Goal: Task Accomplishment & Management: Manage account settings

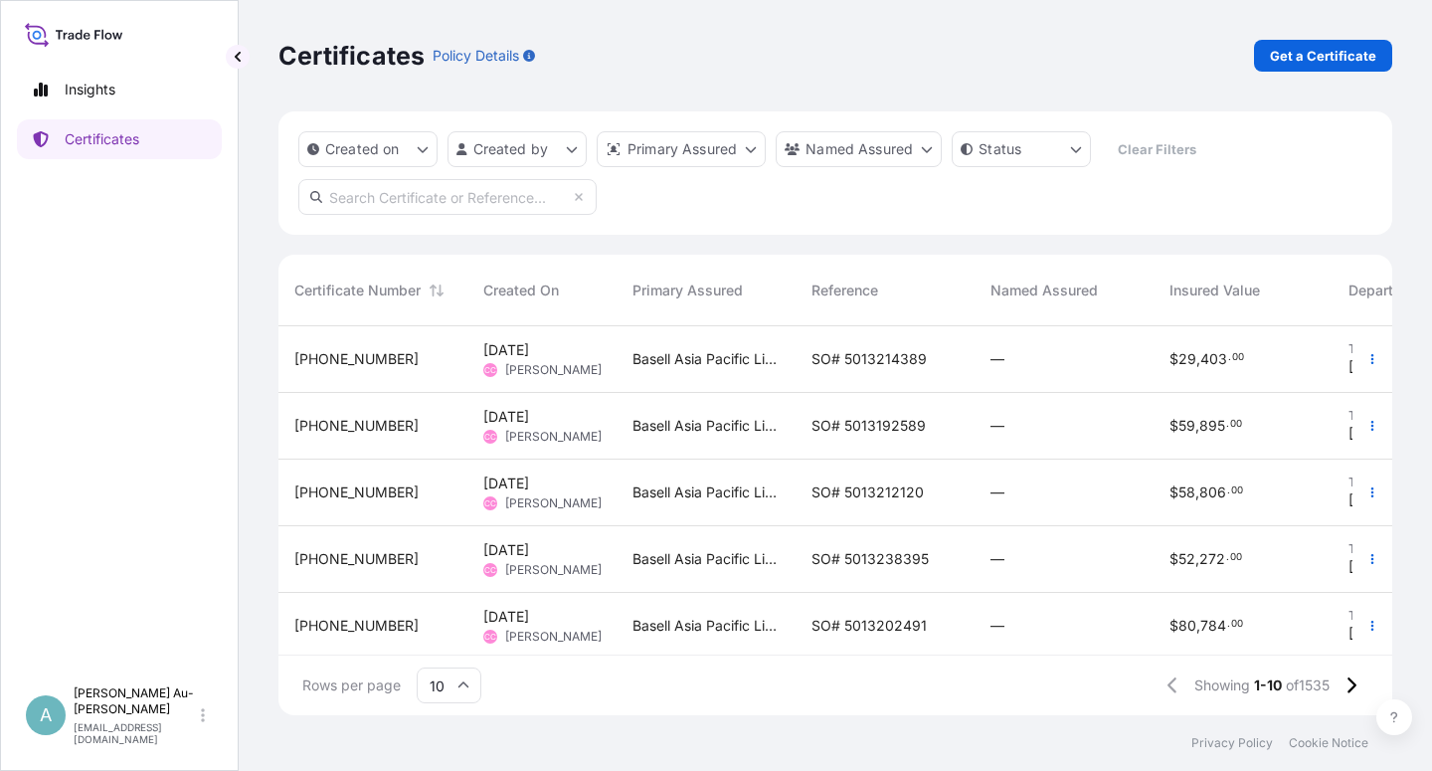
scroll to position [383, 1097]
click at [148, 153] on link "Certificates" at bounding box center [119, 139] width 205 height 40
click at [505, 196] on input "text" at bounding box center [447, 197] width 298 height 36
type input "1591-1"
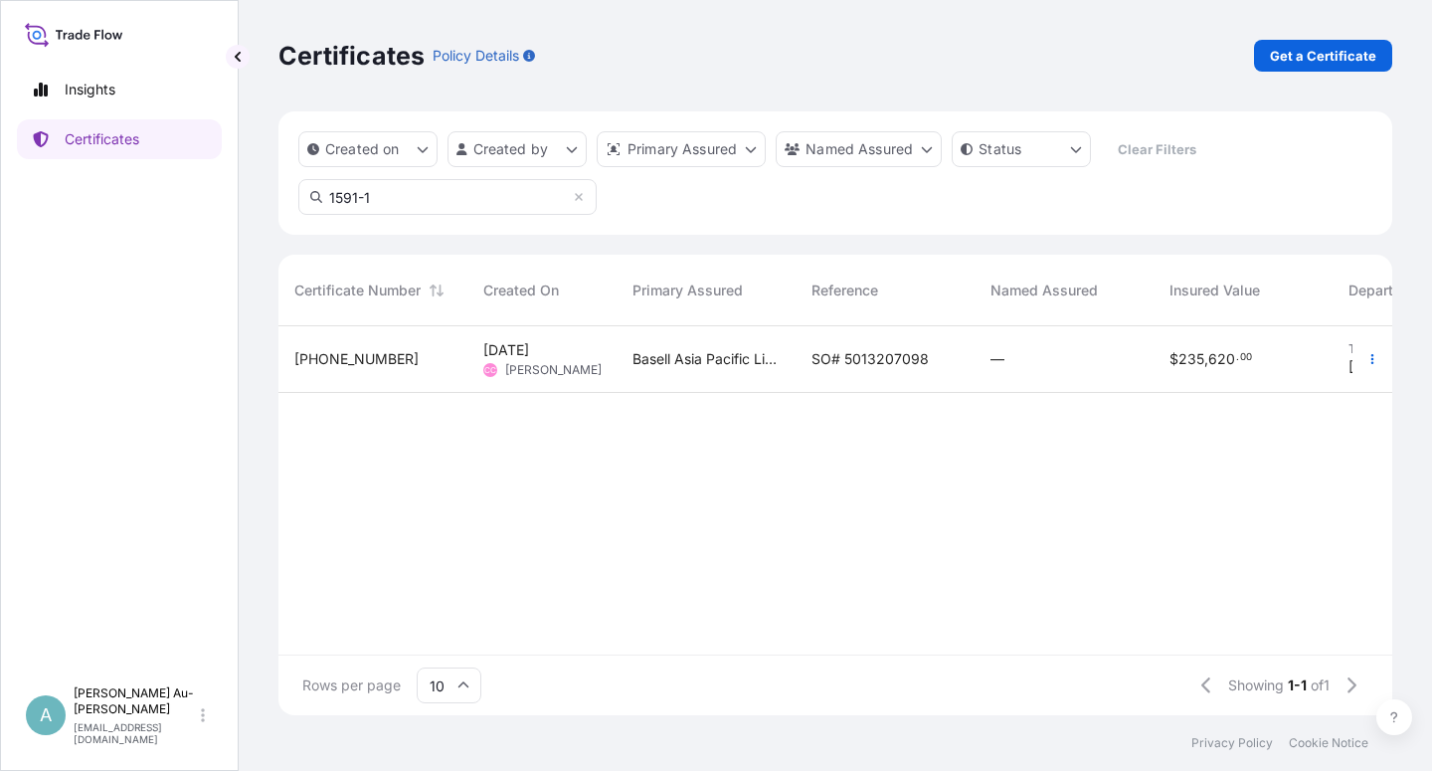
click at [839, 352] on span "SO# 5013207098" at bounding box center [870, 359] width 117 height 20
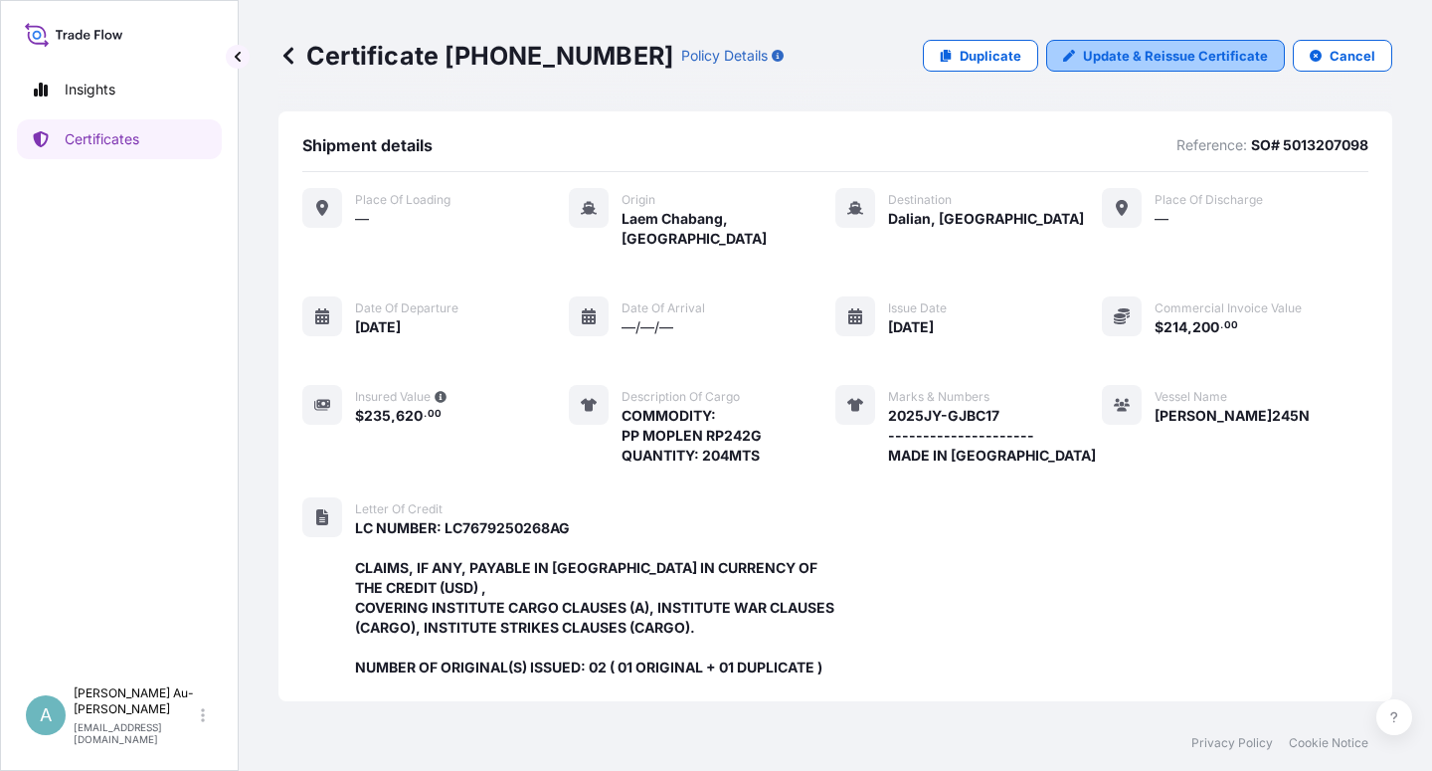
click at [1133, 62] on p "Update & Reissue Certificate" at bounding box center [1175, 56] width 185 height 20
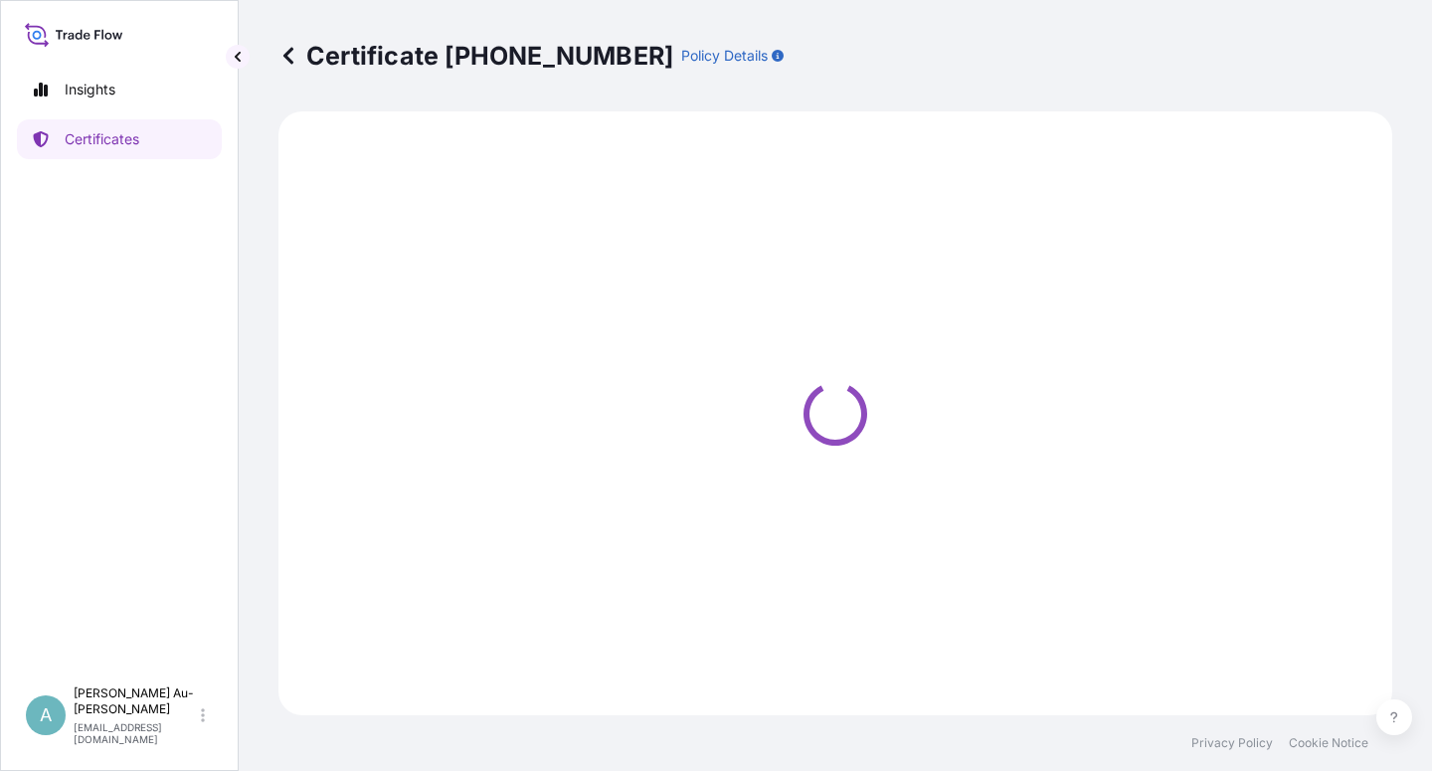
select select "Sea"
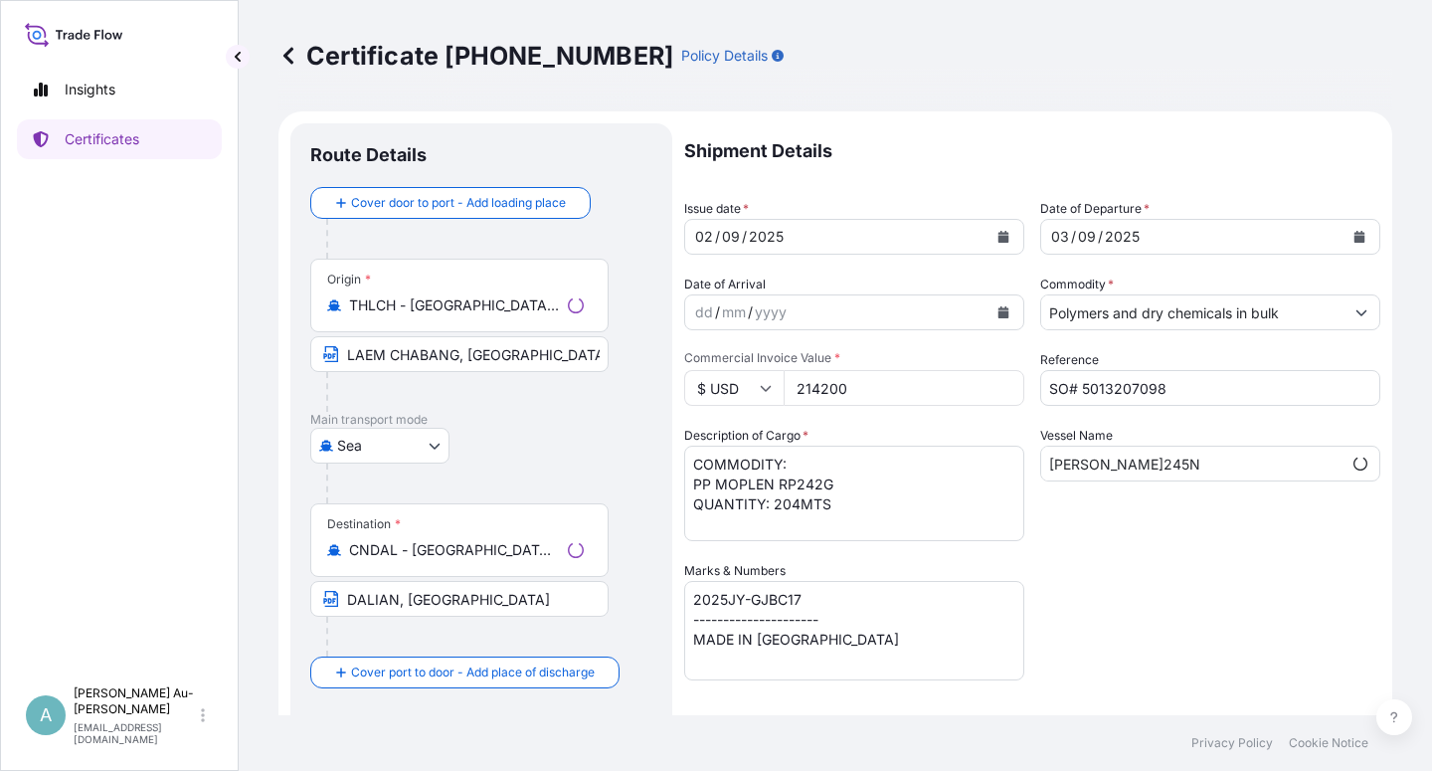
select select "32034"
click at [999, 239] on icon "Calendar" at bounding box center [1004, 237] width 11 height 12
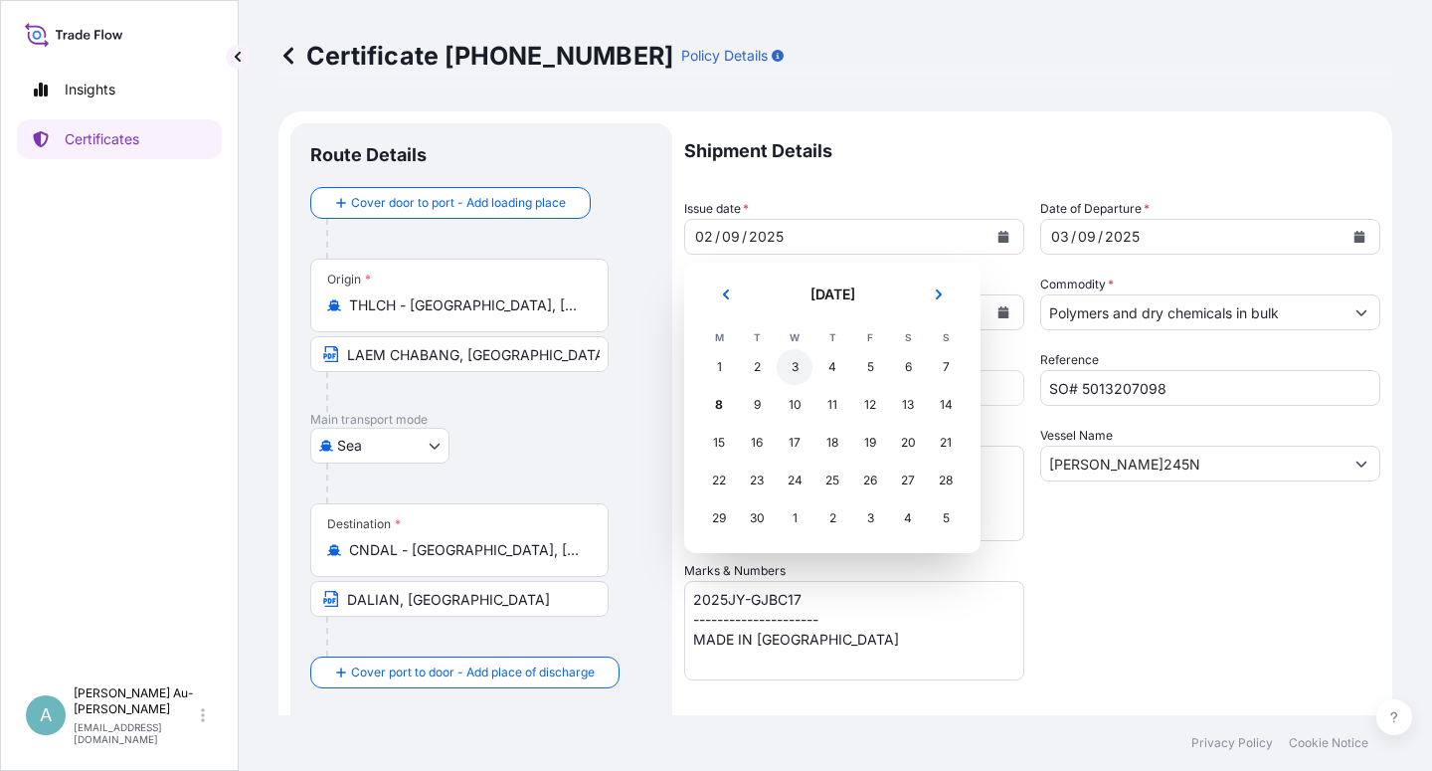
click at [796, 370] on div "3" at bounding box center [795, 367] width 36 height 36
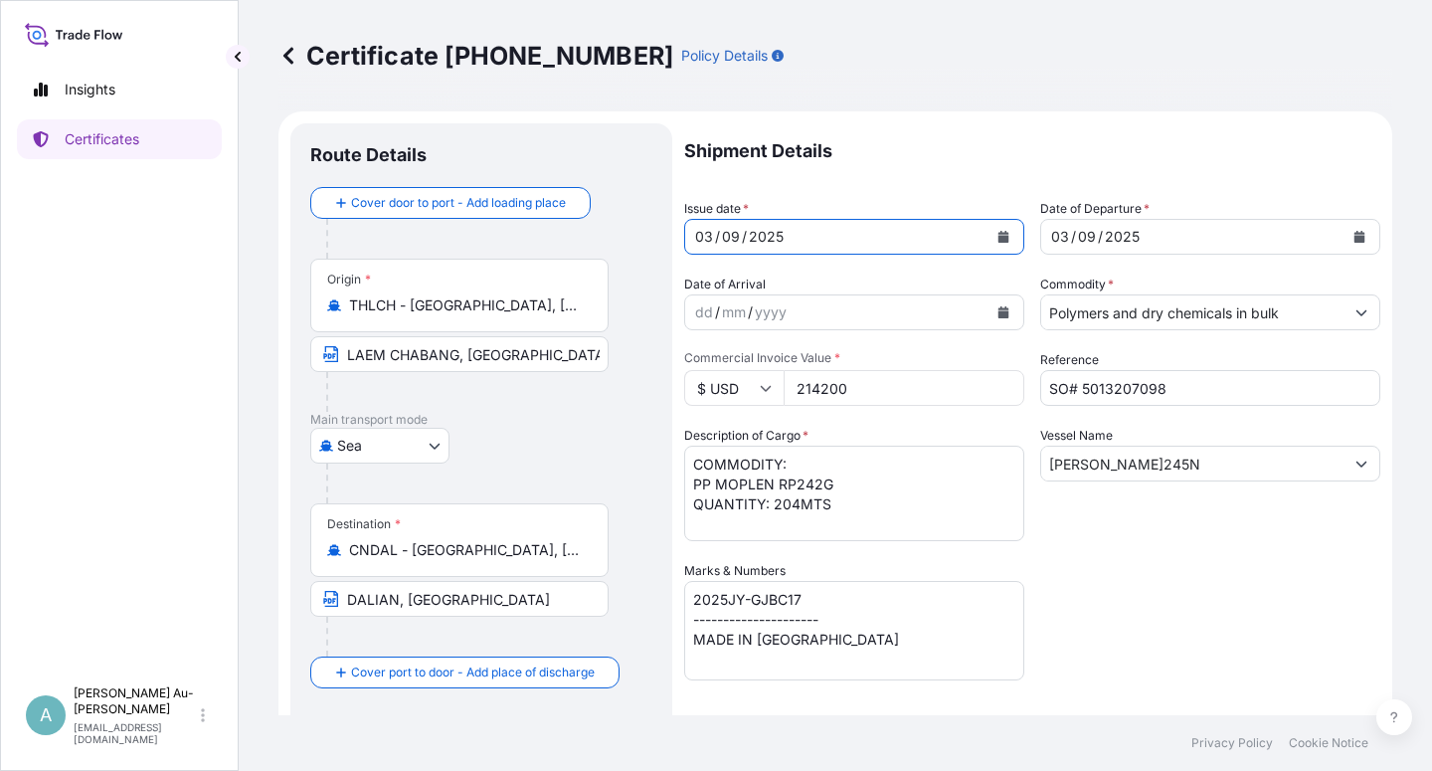
click at [1355, 241] on icon "Calendar" at bounding box center [1360, 237] width 11 height 12
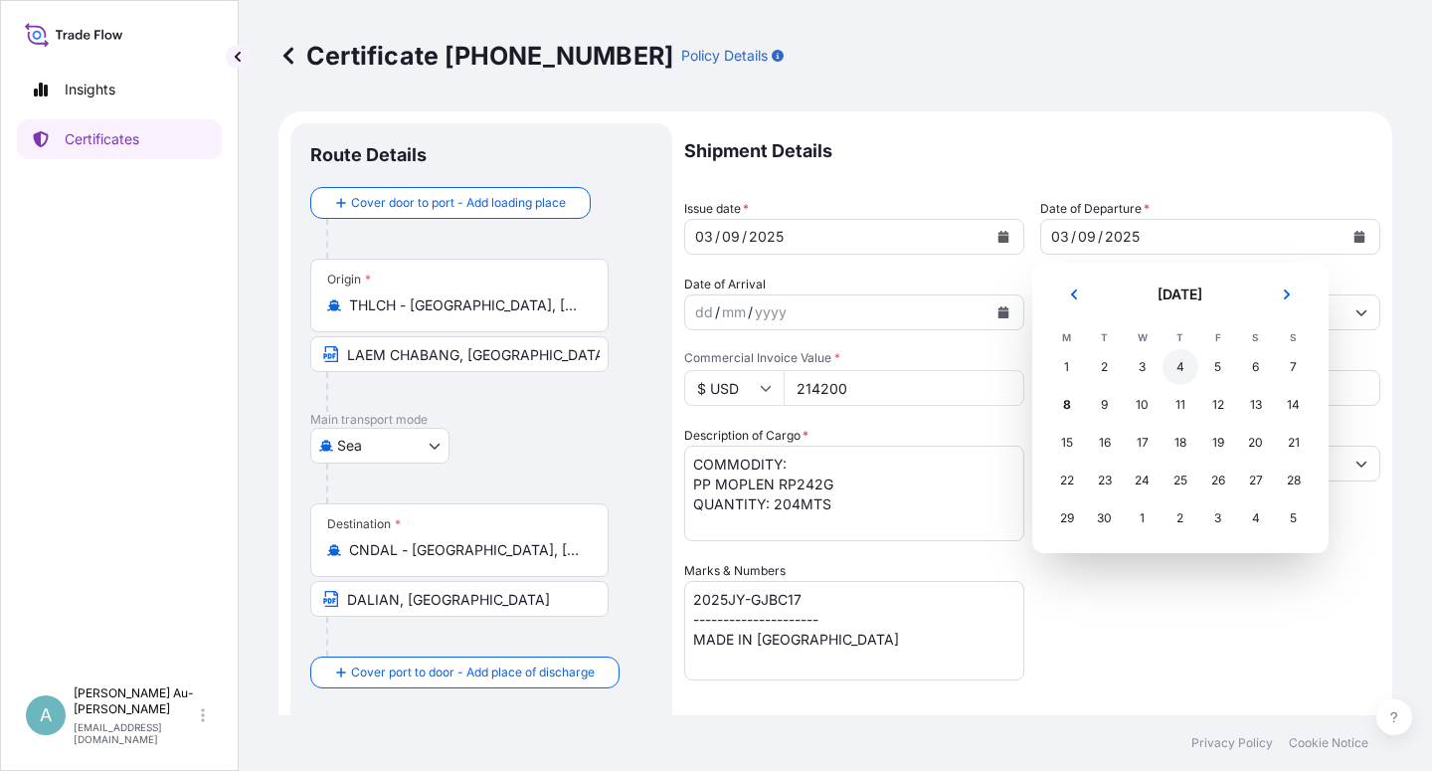
click at [1179, 371] on div "4" at bounding box center [1181, 367] width 36 height 36
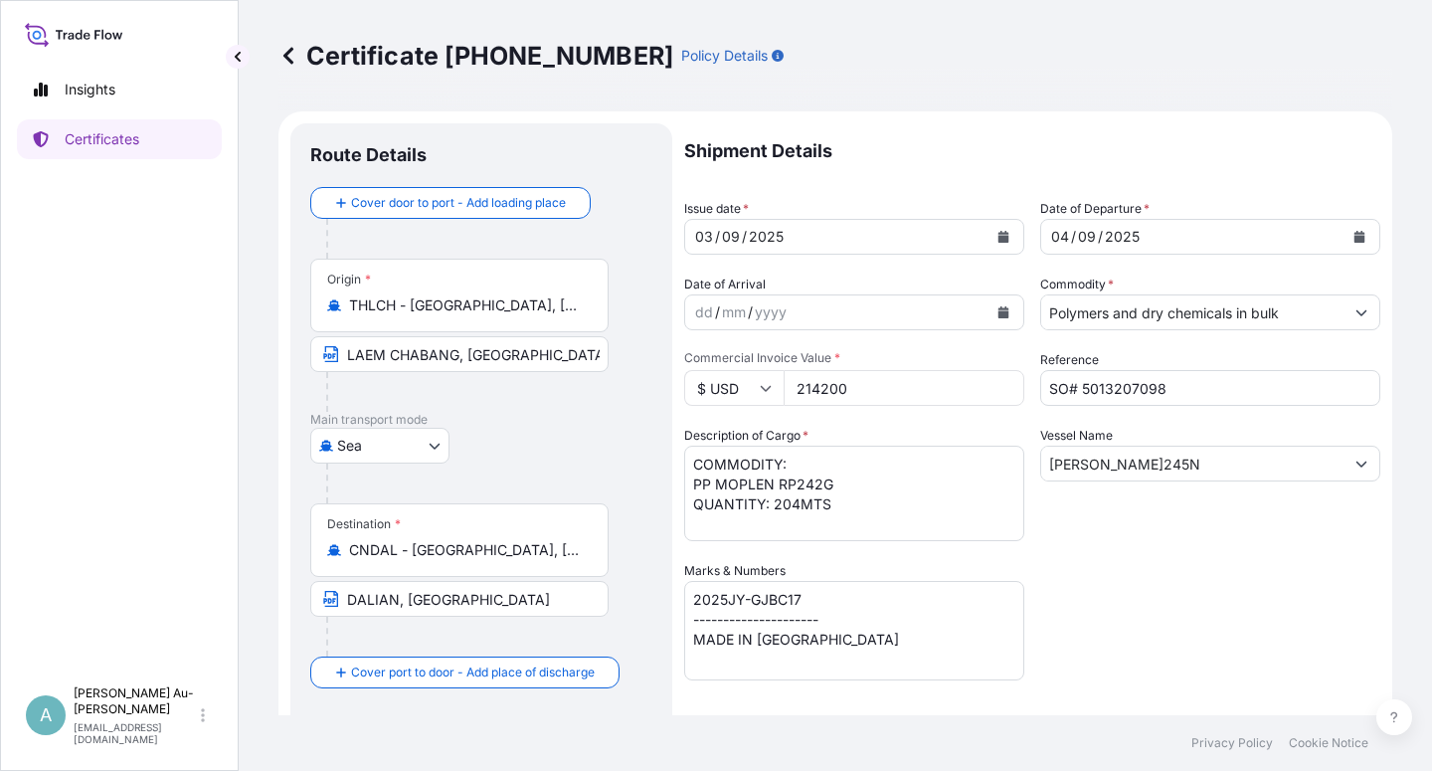
click at [1133, 578] on div "Shipment Details Issue date * [DATE] Date of Departure * [DATE] Date of Arrival…" at bounding box center [1032, 634] width 696 height 1023
drag, startPoint x: 1203, startPoint y: 459, endPoint x: 1025, endPoint y: 496, distance: 181.0
click at [1041, 481] on input "[PERSON_NAME]245N" at bounding box center [1192, 464] width 302 height 36
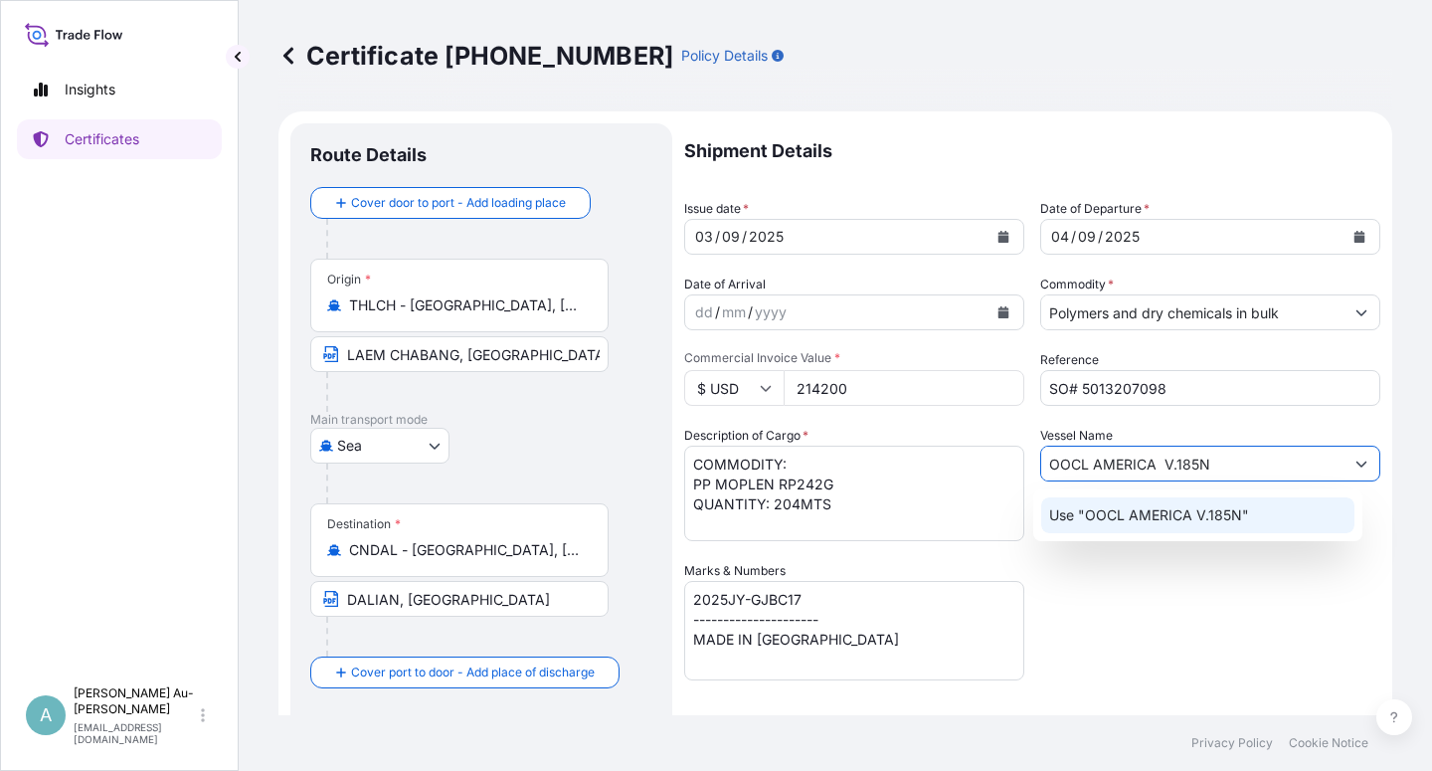
type input "OOCL AMERICA V.185N"
drag, startPoint x: 1254, startPoint y: 618, endPoint x: 1252, endPoint y: 607, distance: 11.1
click at [1254, 617] on div "Shipment Details Issue date * [DATE] Date of Departure * [DATE] Date of Arrival…" at bounding box center [1032, 634] width 696 height 1023
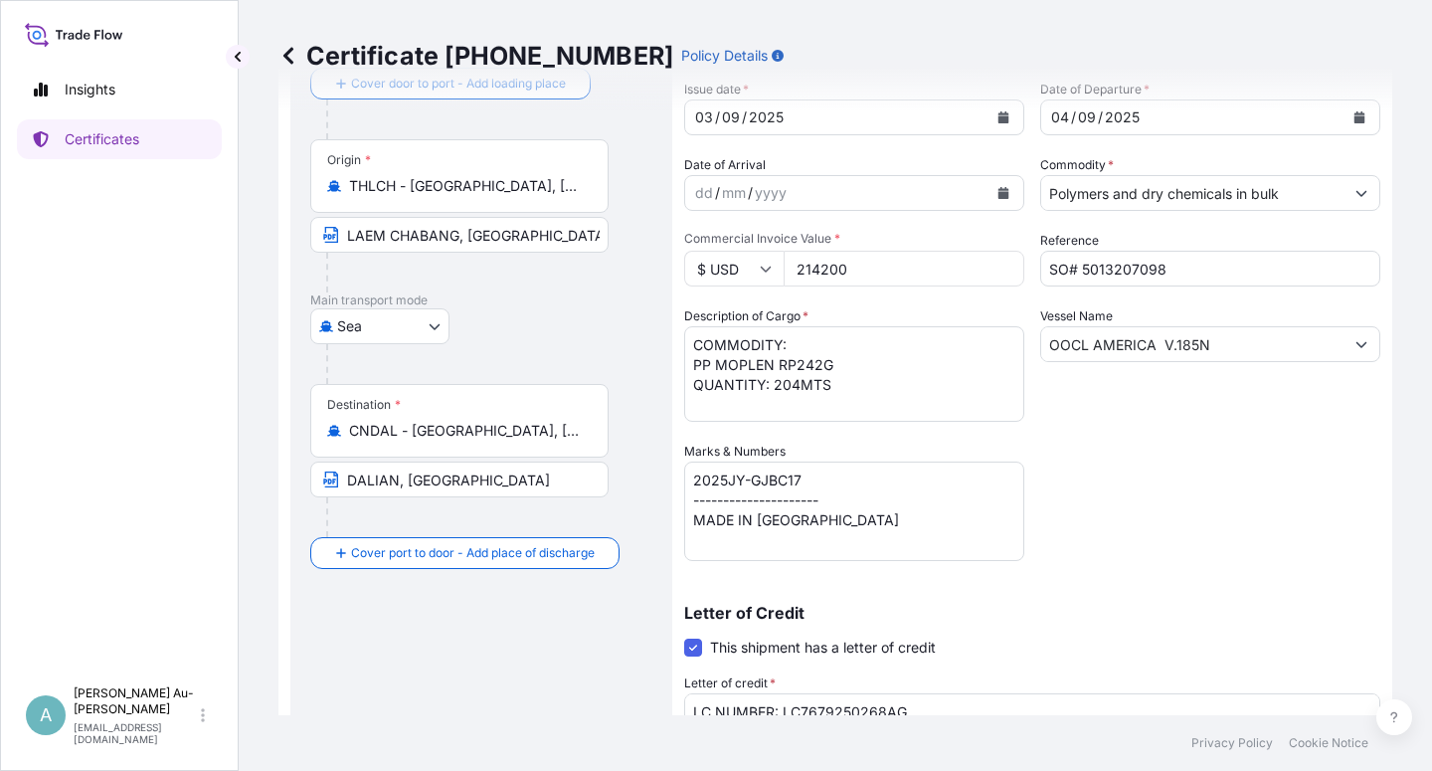
scroll to position [487, 0]
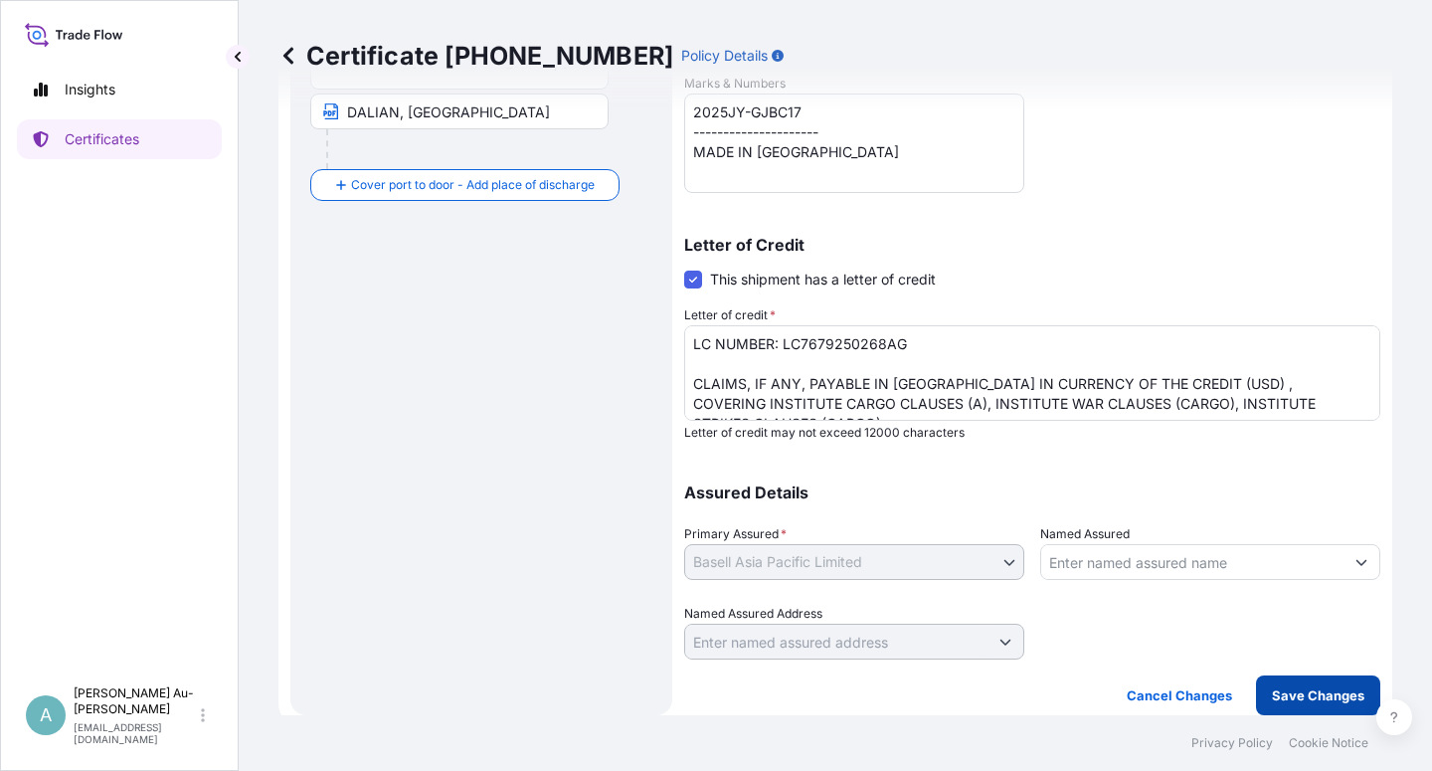
click at [1298, 693] on p "Save Changes" at bounding box center [1318, 695] width 93 height 20
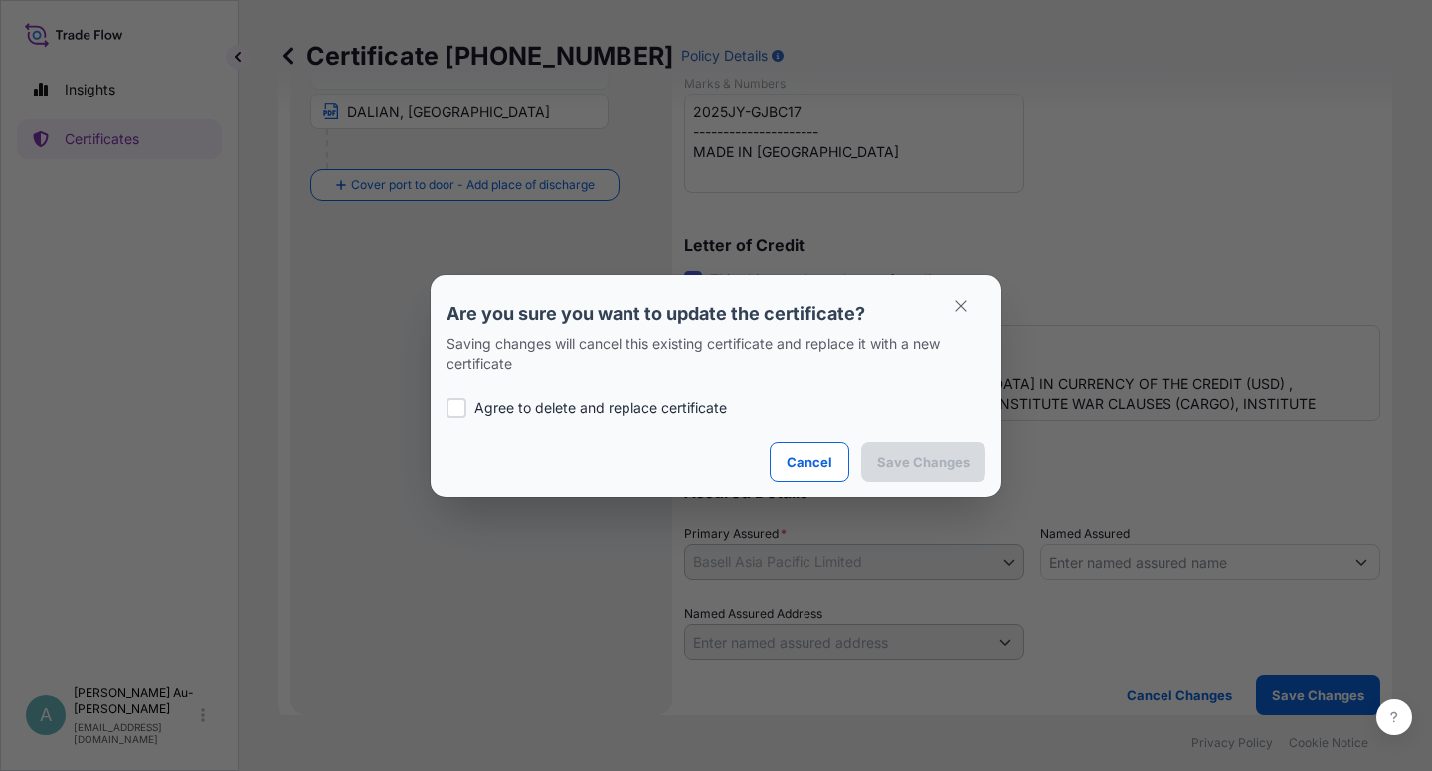
click at [478, 406] on p "Agree to delete and replace certificate" at bounding box center [600, 408] width 253 height 20
checkbox input "true"
click at [910, 465] on p "Save Changes" at bounding box center [923, 462] width 93 height 20
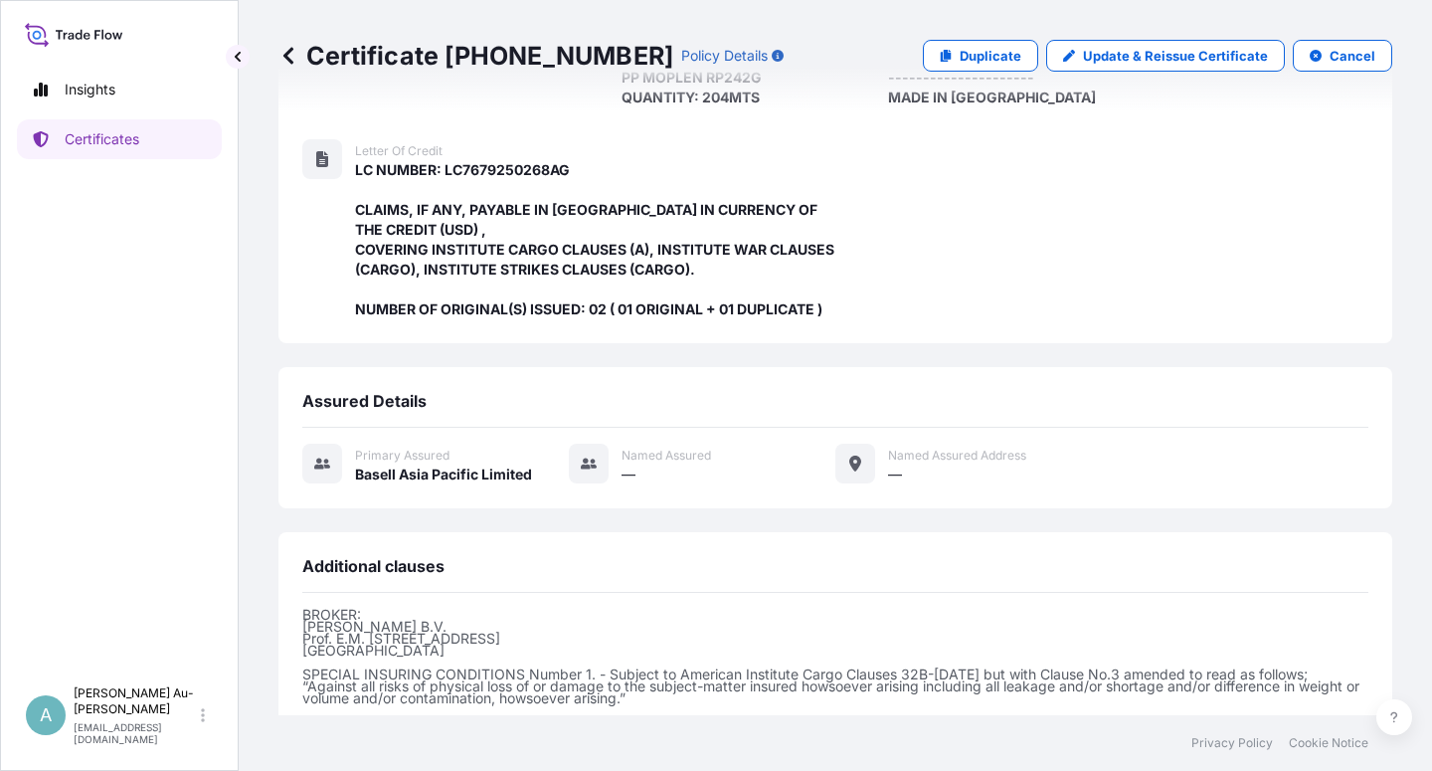
scroll to position [571, 0]
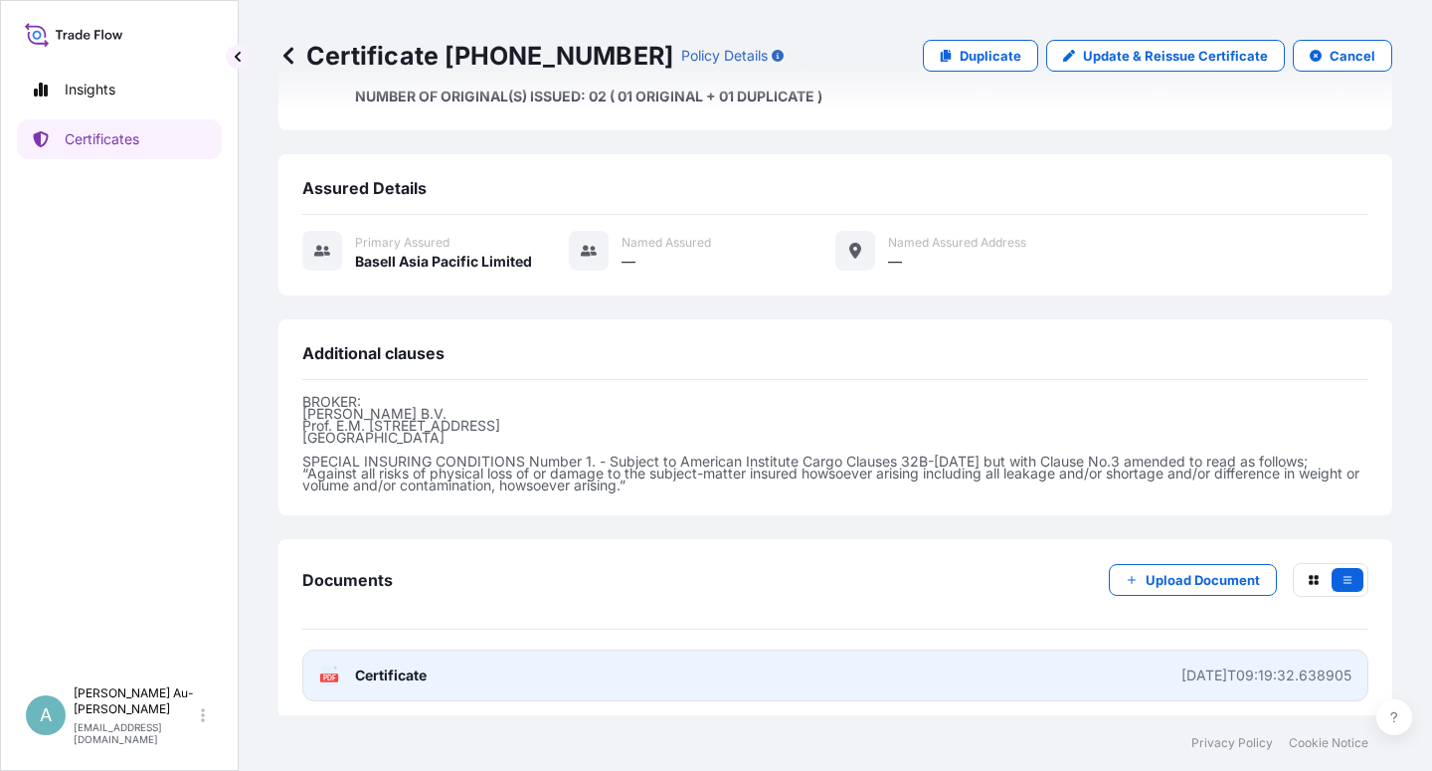
click at [415, 665] on span "Certificate" at bounding box center [391, 675] width 72 height 20
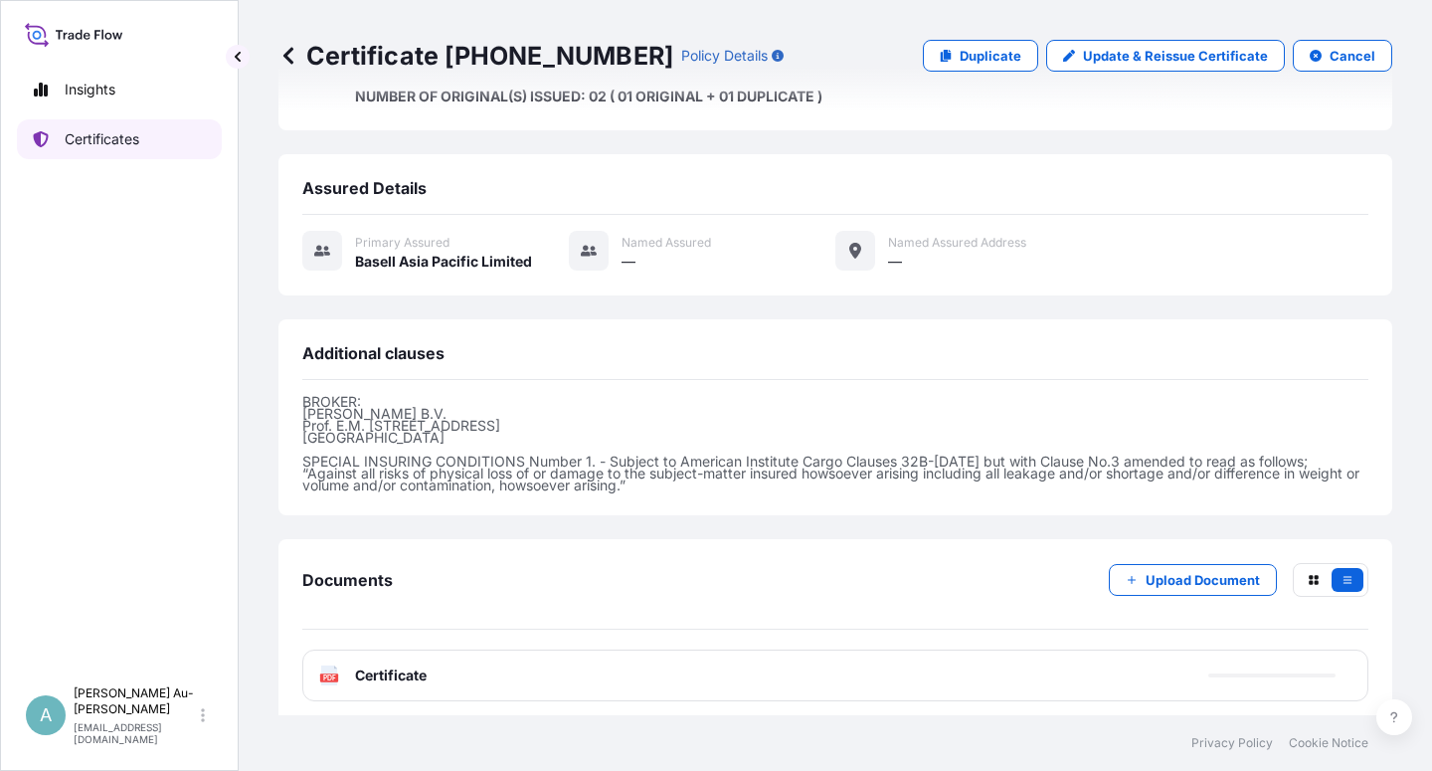
click at [113, 147] on p "Certificates" at bounding box center [102, 139] width 75 height 20
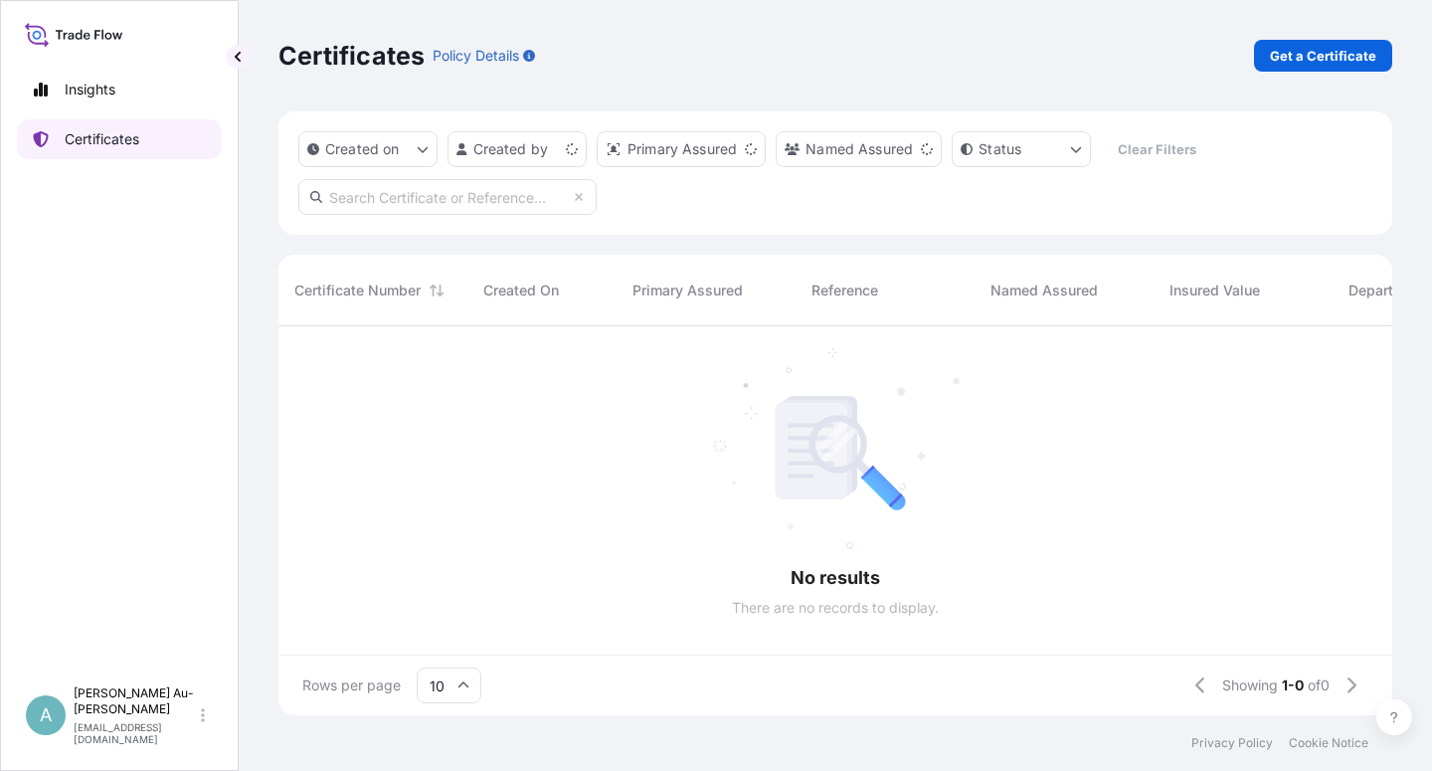
scroll to position [383, 1097]
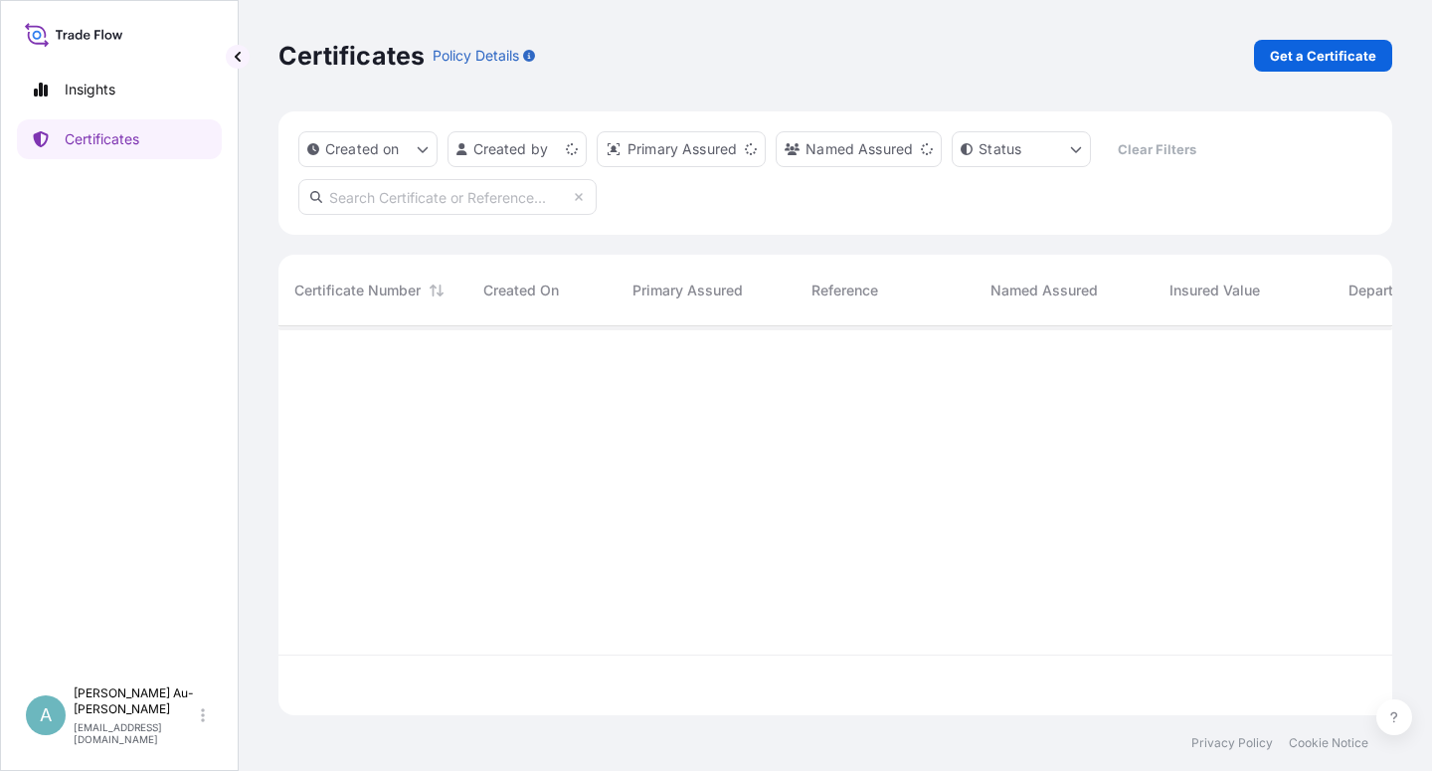
click at [396, 202] on input "text" at bounding box center [447, 197] width 298 height 36
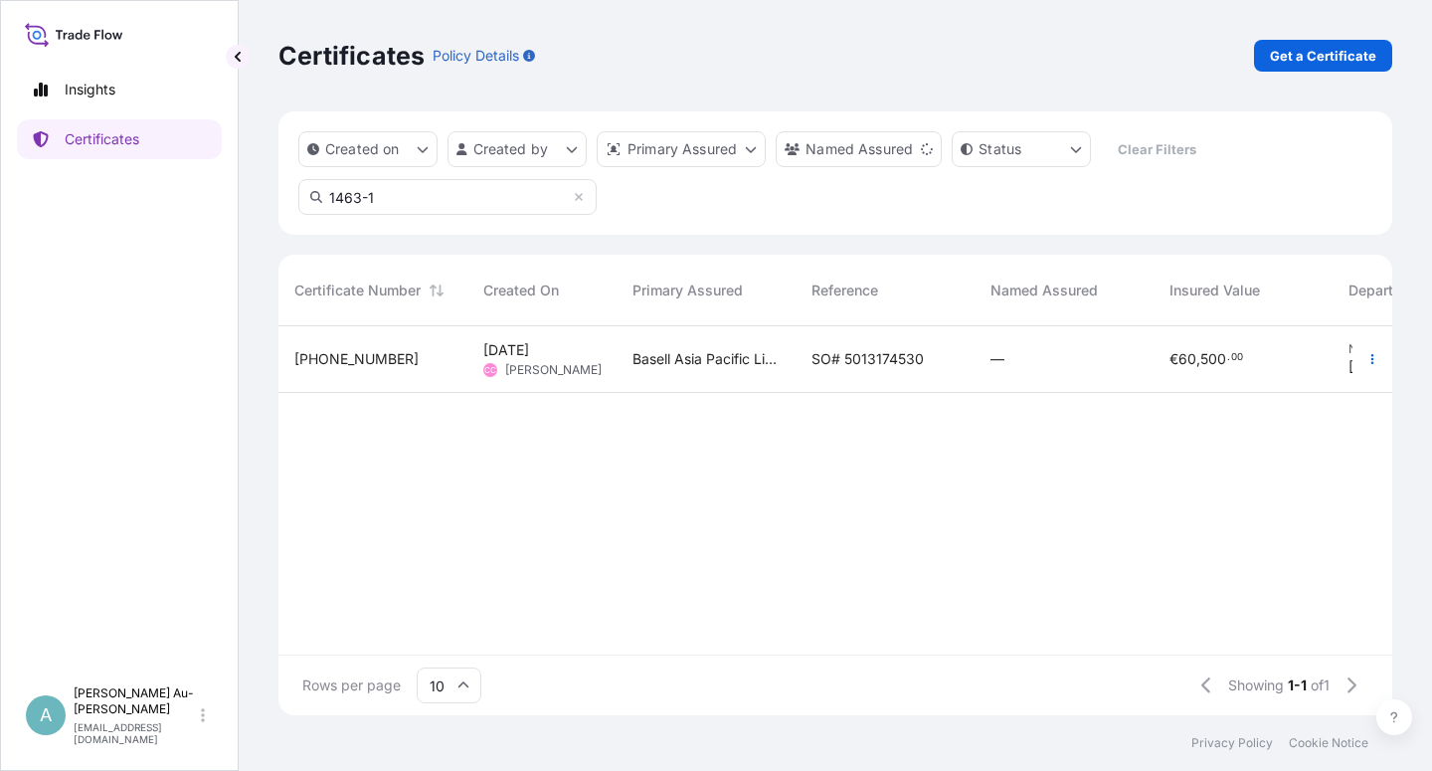
type input "1463-1"
click at [808, 353] on div "SO# 5013174530" at bounding box center [885, 359] width 179 height 67
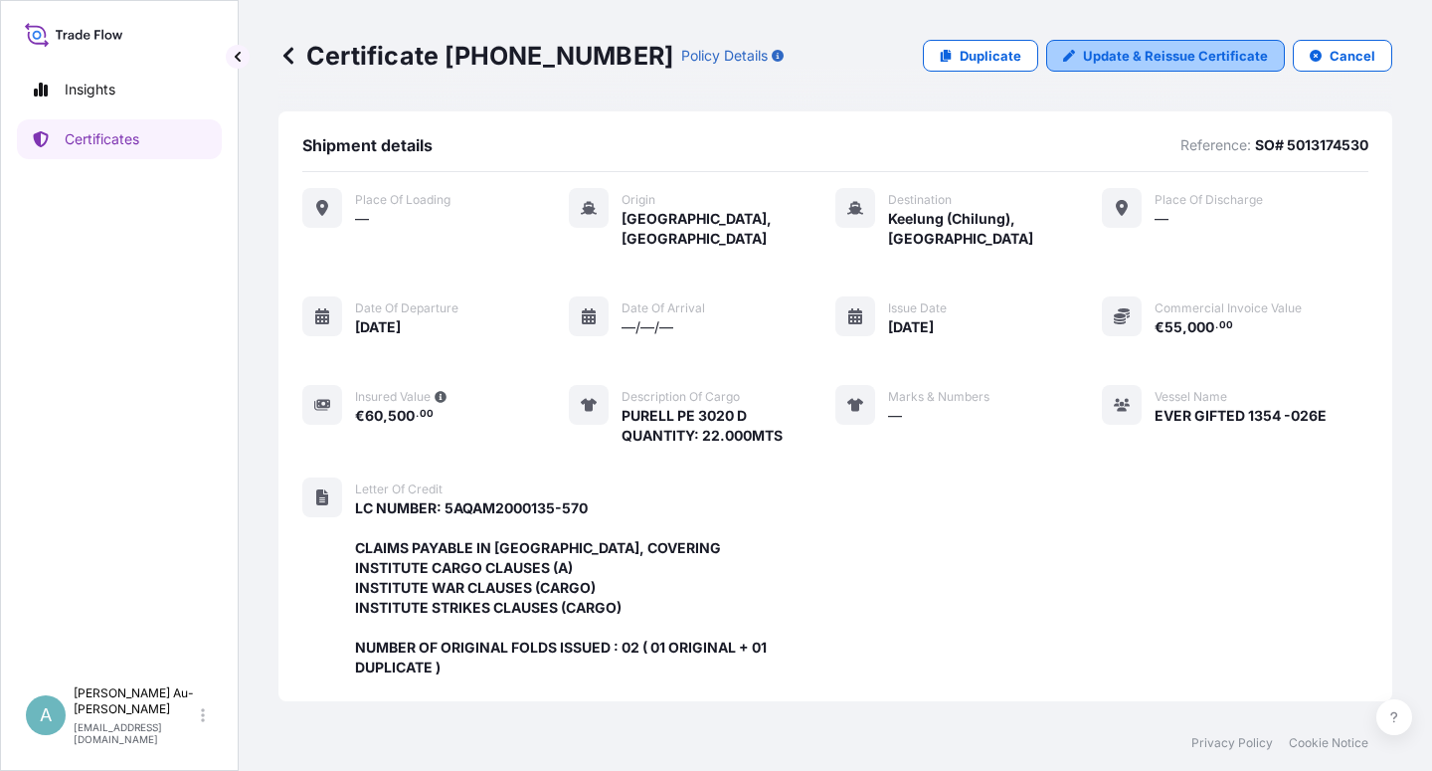
click at [1149, 60] on p "Update & Reissue Certificate" at bounding box center [1175, 56] width 185 height 20
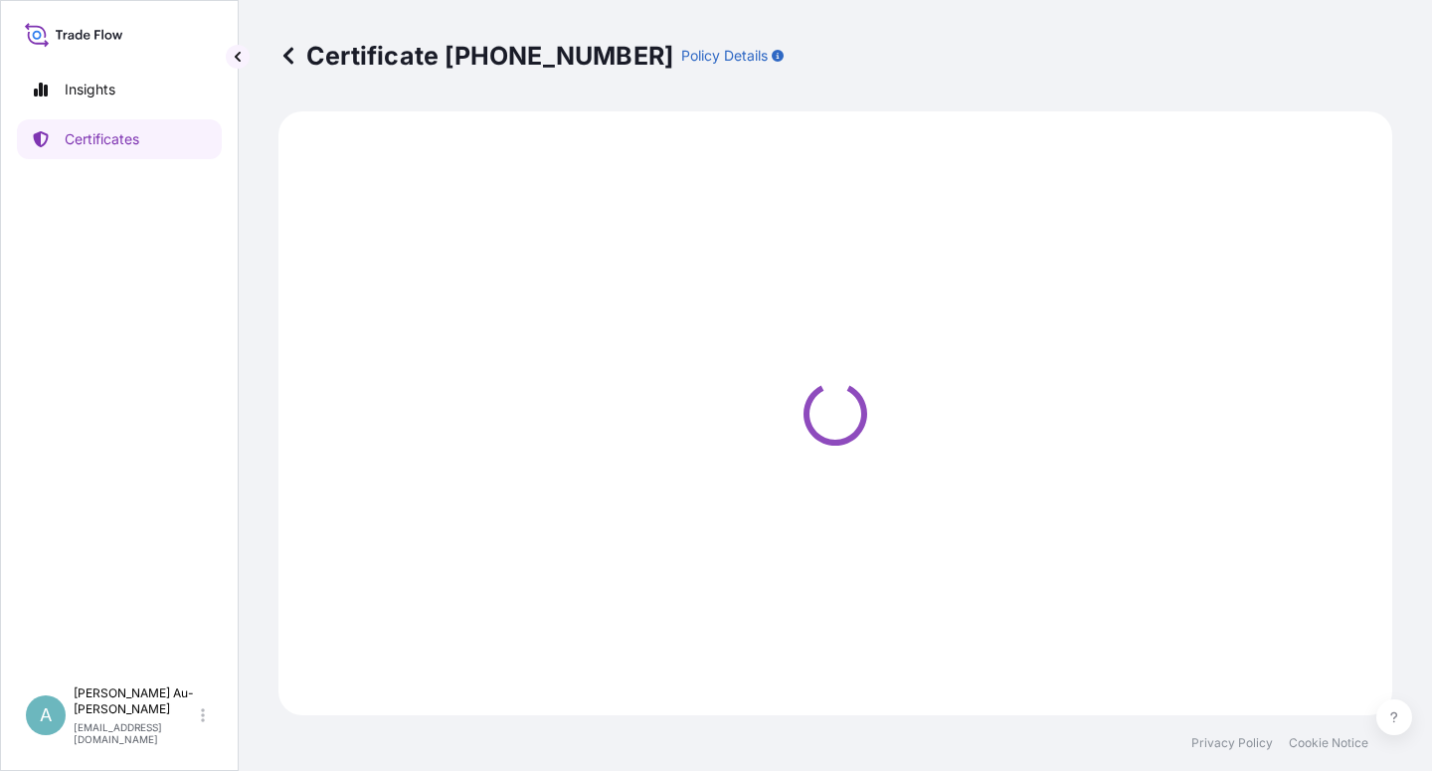
select select "Sea"
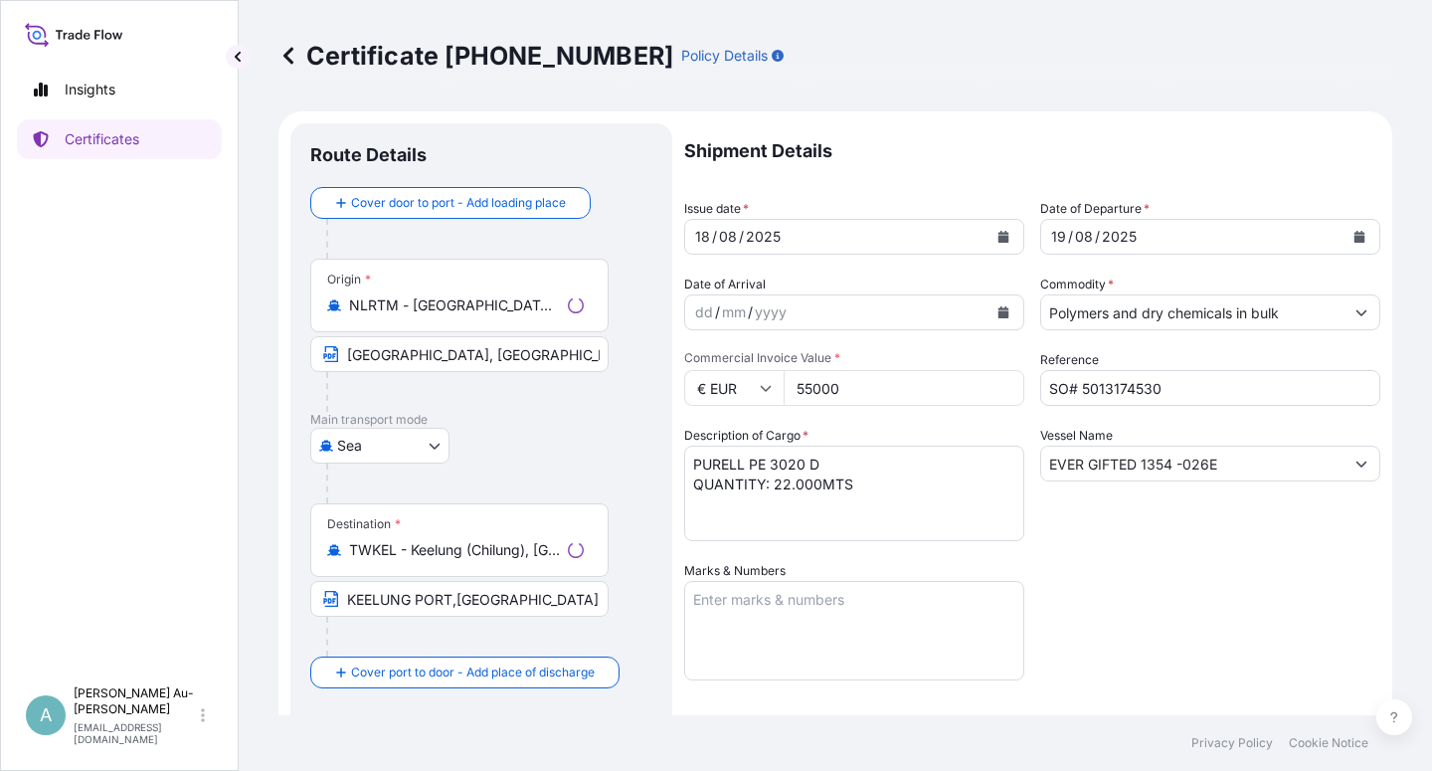
select select "32034"
click at [999, 236] on icon "Calendar" at bounding box center [1004, 237] width 11 height 12
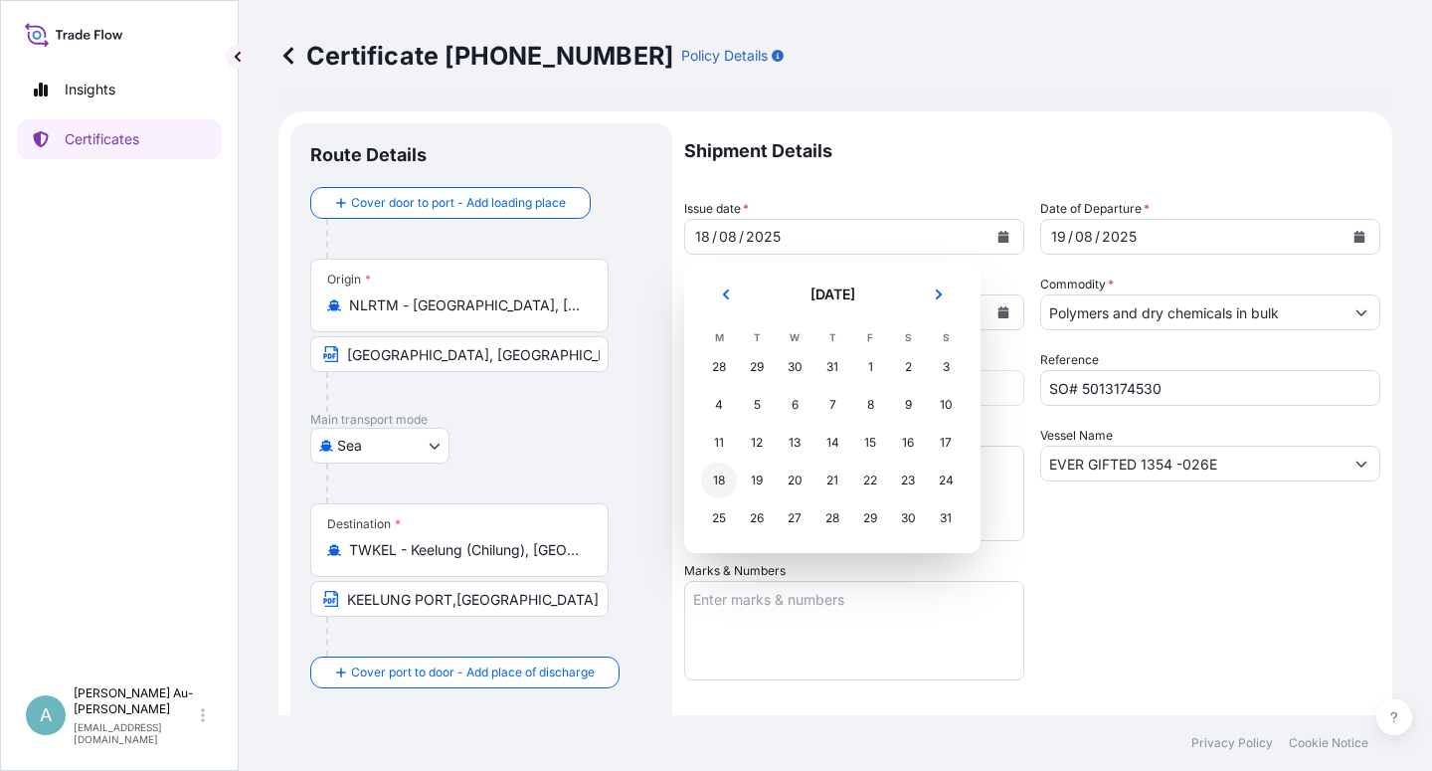
click at [722, 482] on div "18" at bounding box center [719, 481] width 36 height 36
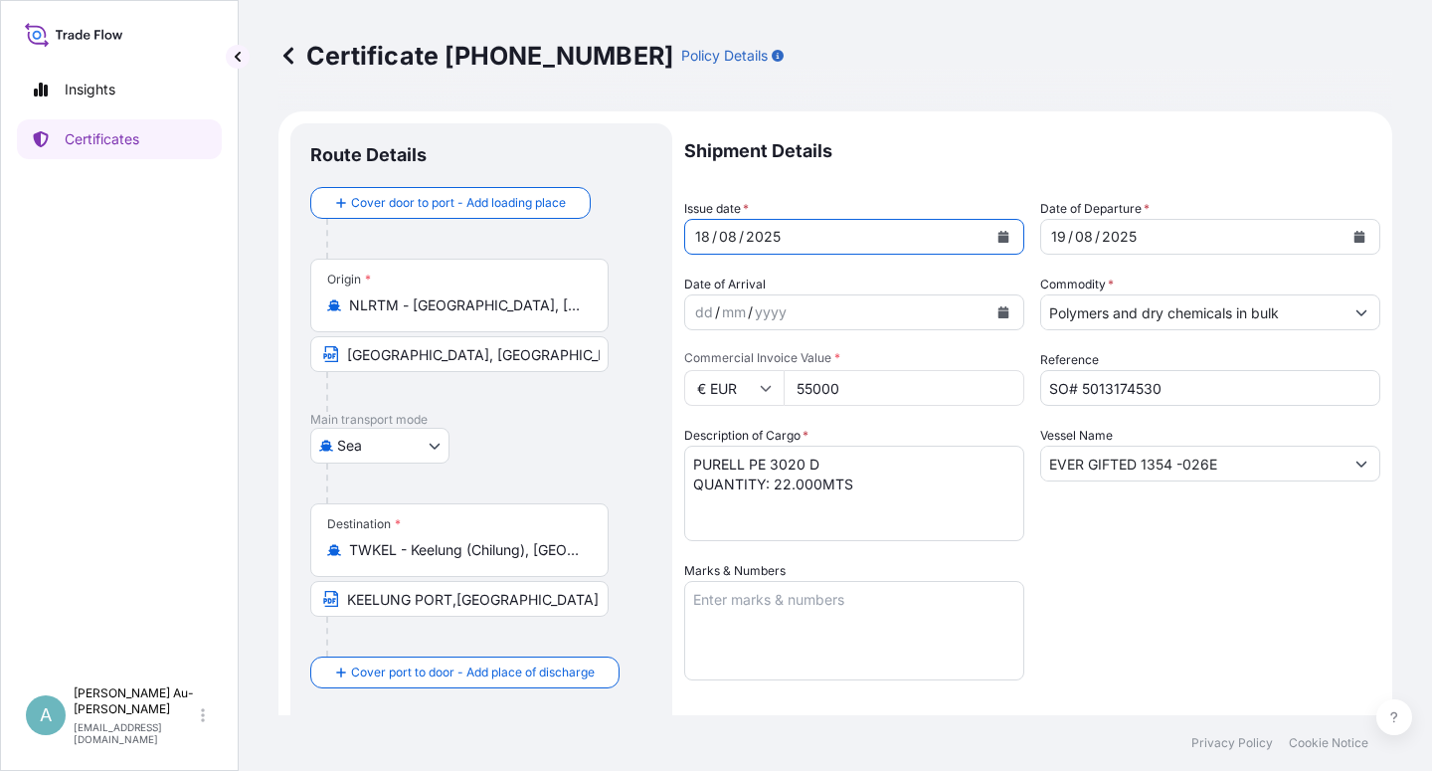
click at [1154, 614] on div "Shipment Details Issue date * [DATE] Date of Departure * [DATE] Date of Arrival…" at bounding box center [1032, 634] width 696 height 1023
click at [998, 235] on icon "Calendar" at bounding box center [1004, 237] width 12 height 12
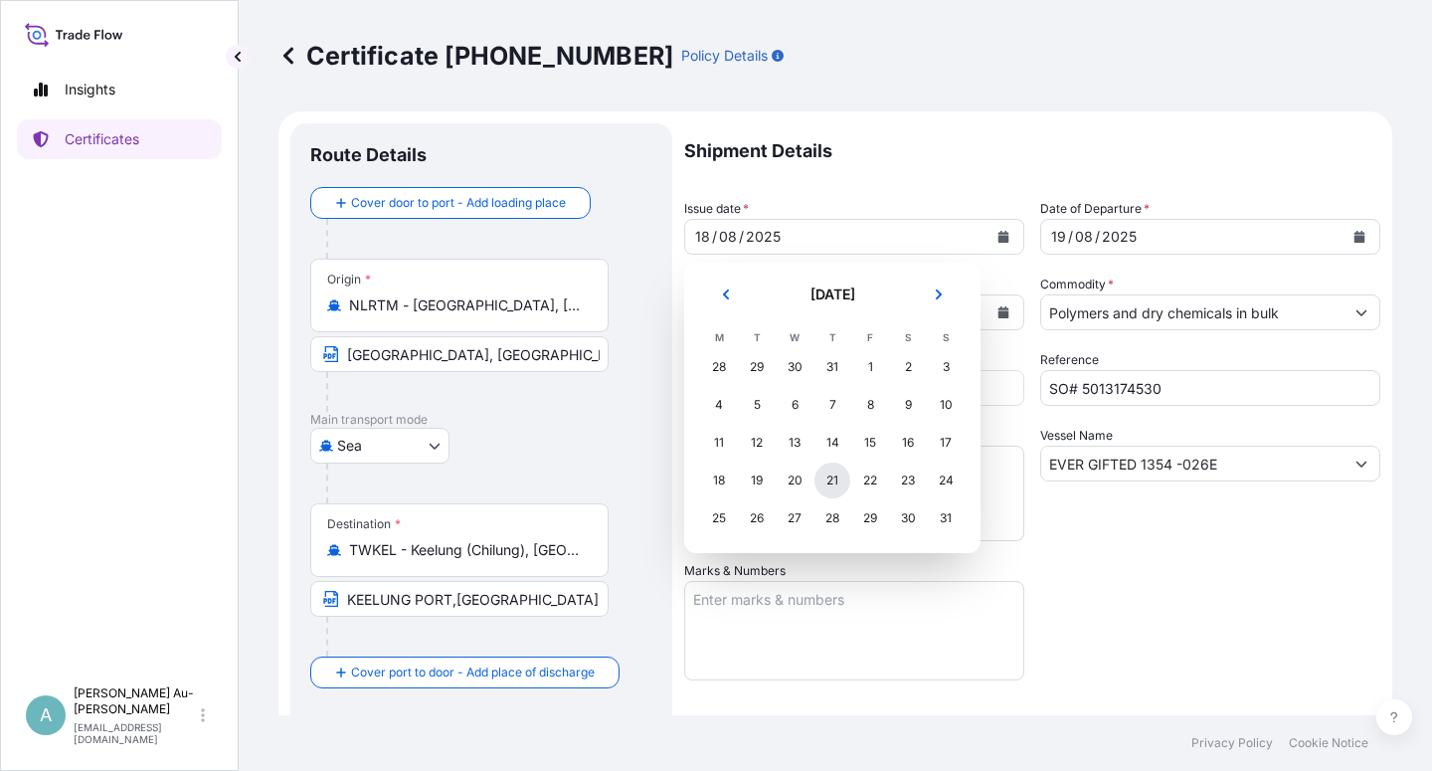
click at [837, 490] on div "21" at bounding box center [833, 481] width 36 height 36
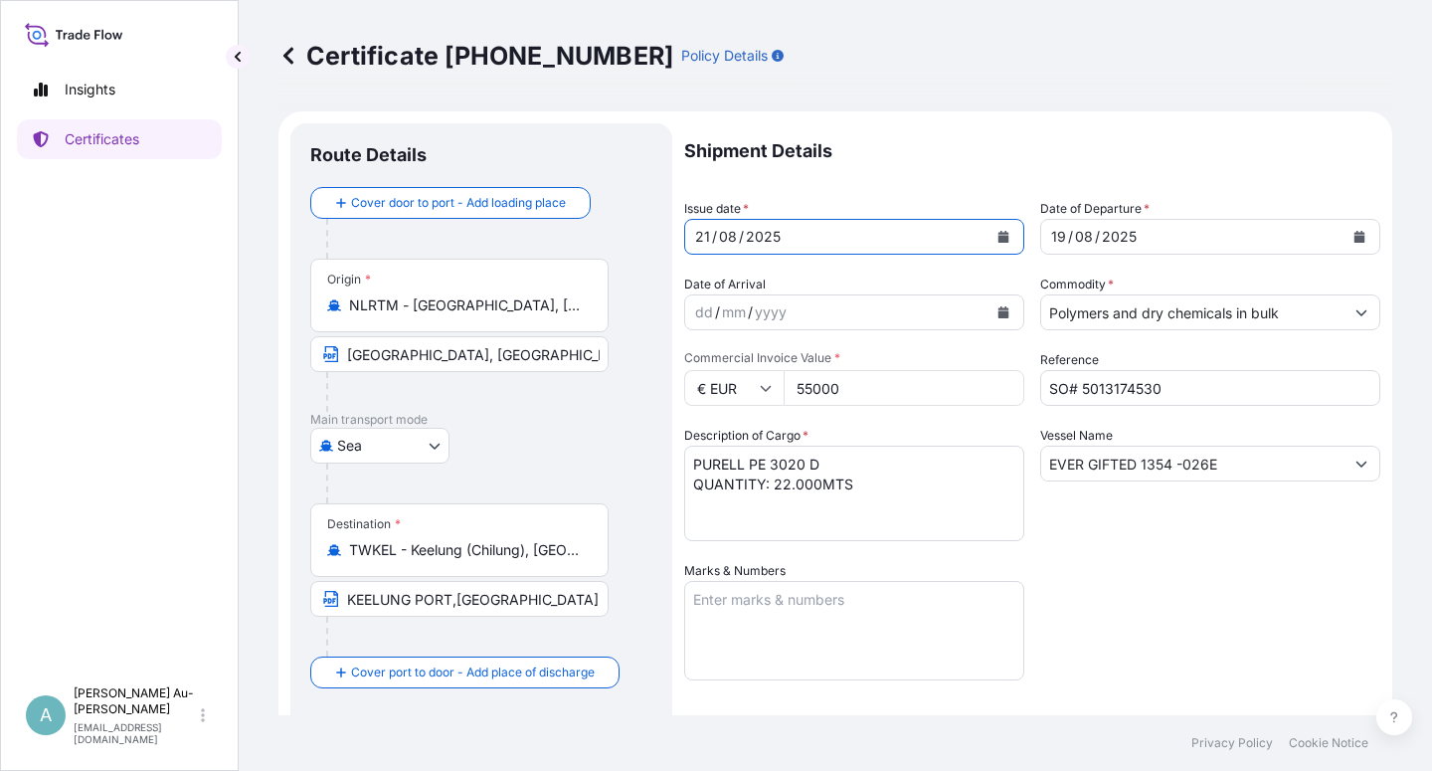
click at [1355, 241] on icon "Calendar" at bounding box center [1360, 237] width 11 height 12
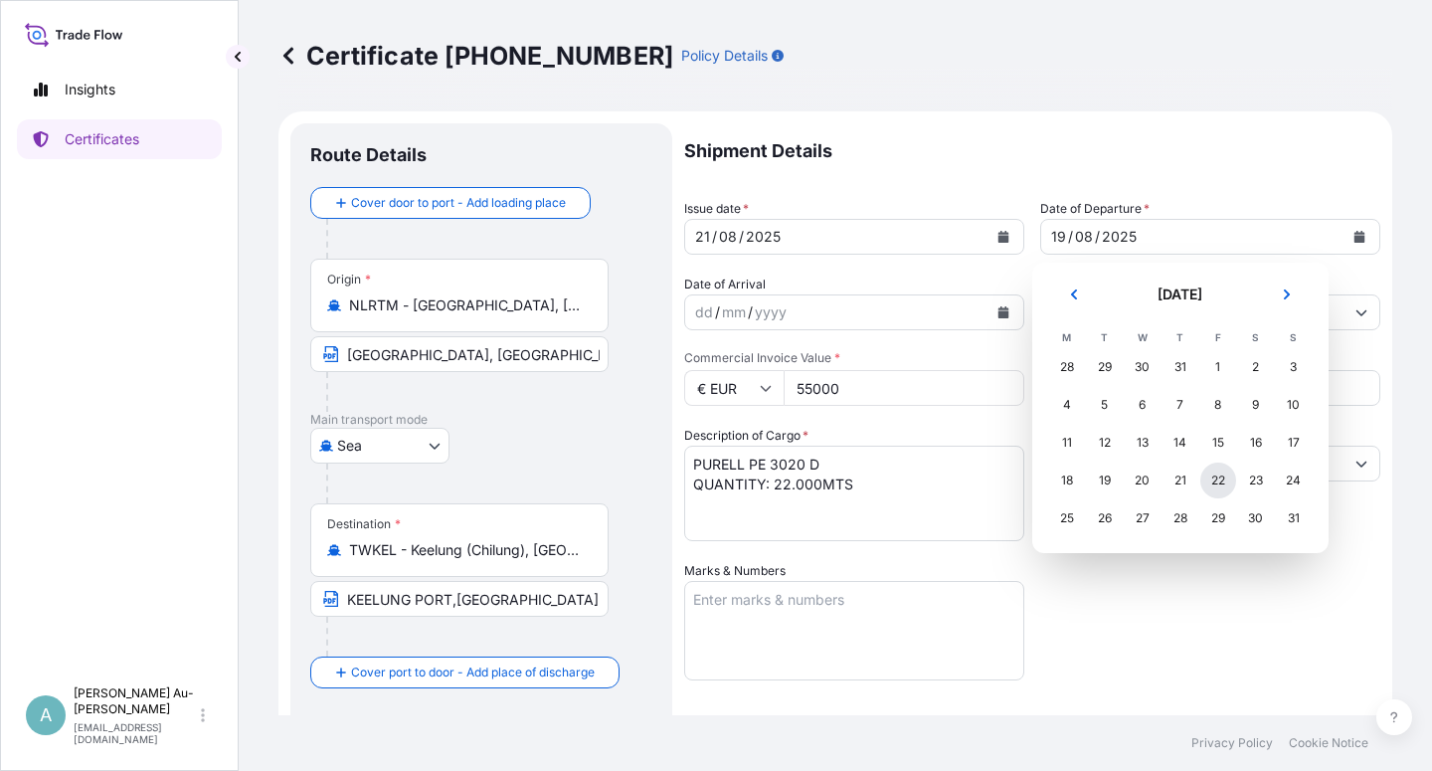
click at [1215, 478] on div "22" at bounding box center [1219, 481] width 36 height 36
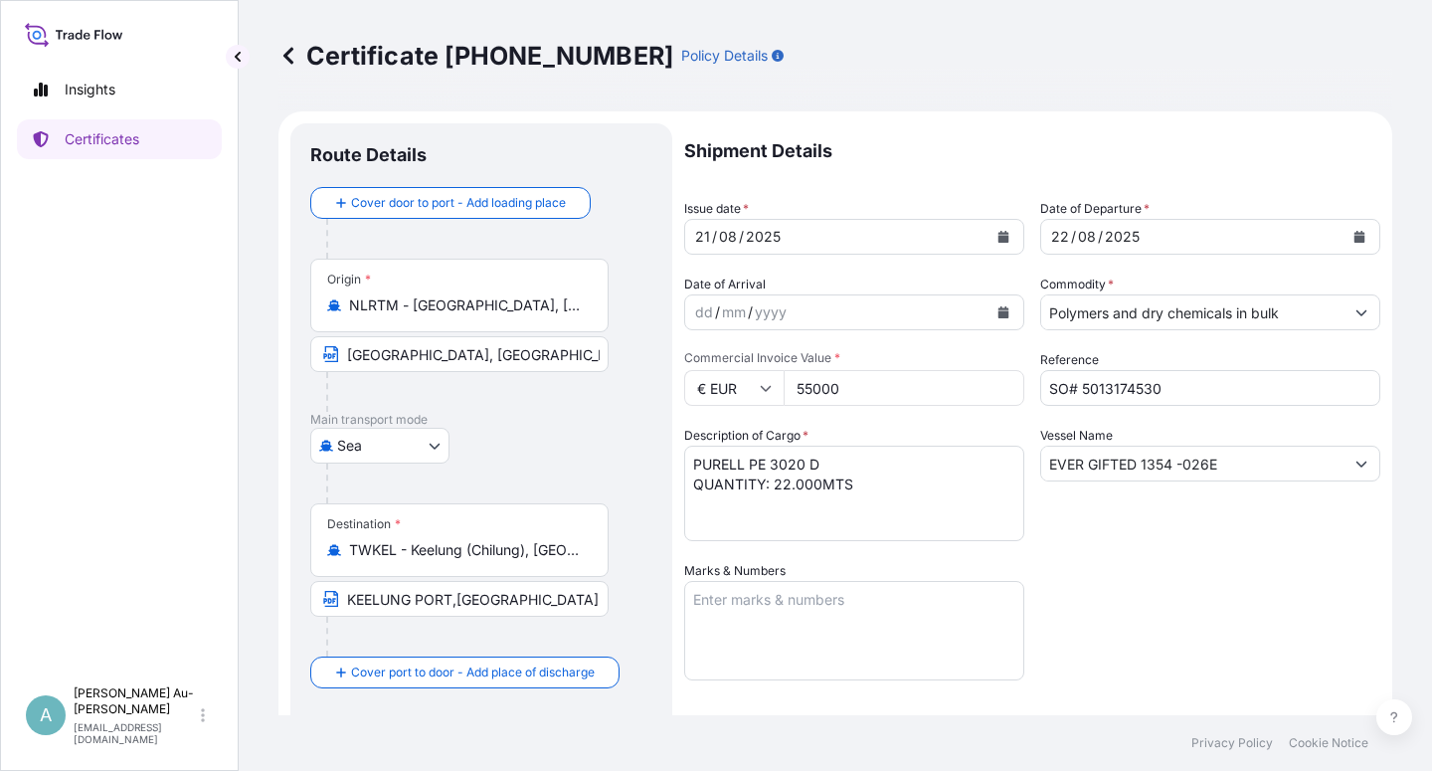
drag, startPoint x: 1135, startPoint y: 657, endPoint x: 1168, endPoint y: 618, distance: 51.6
click at [1141, 637] on div "Shipment Details Issue date * [DATE] Date of Departure * [DATE] Date of Arrival…" at bounding box center [1032, 634] width 696 height 1023
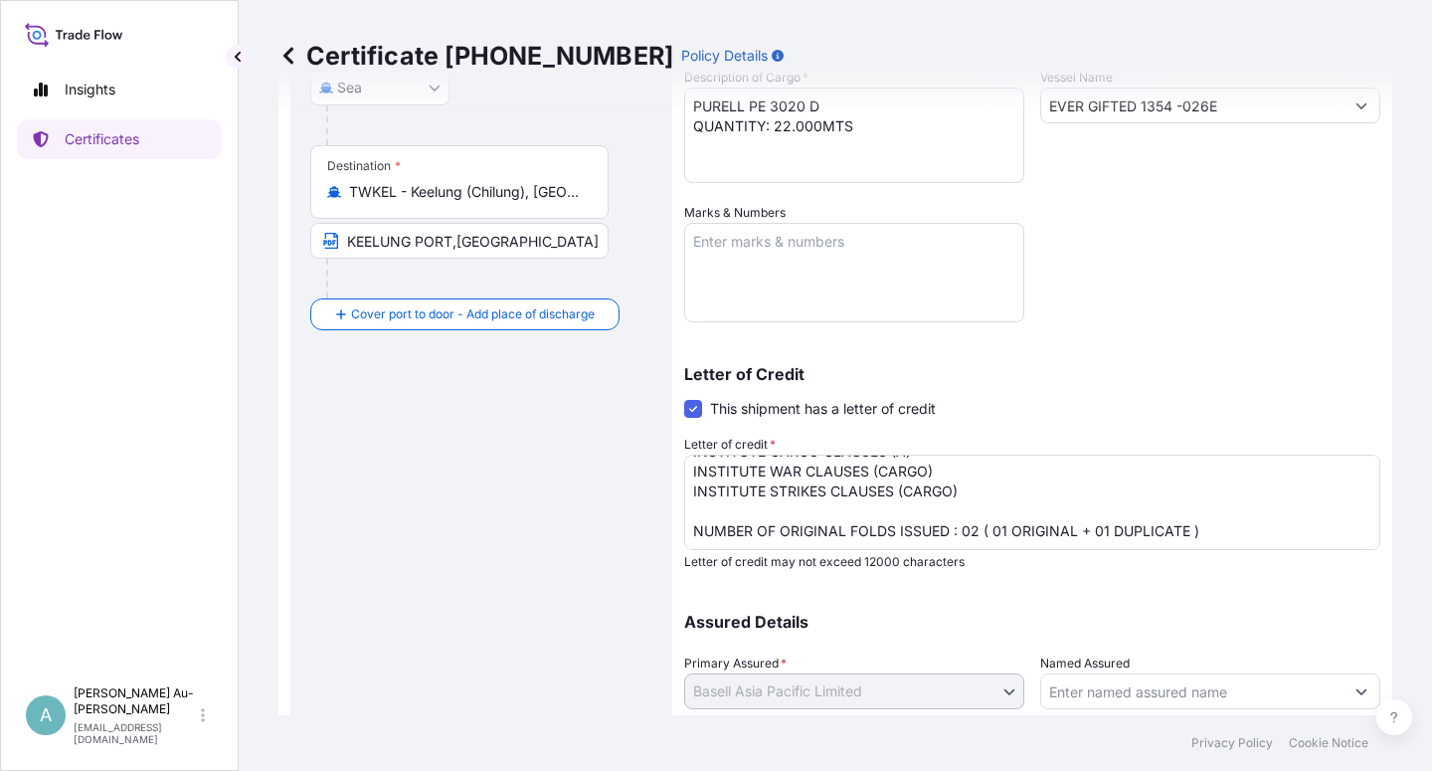
scroll to position [487, 0]
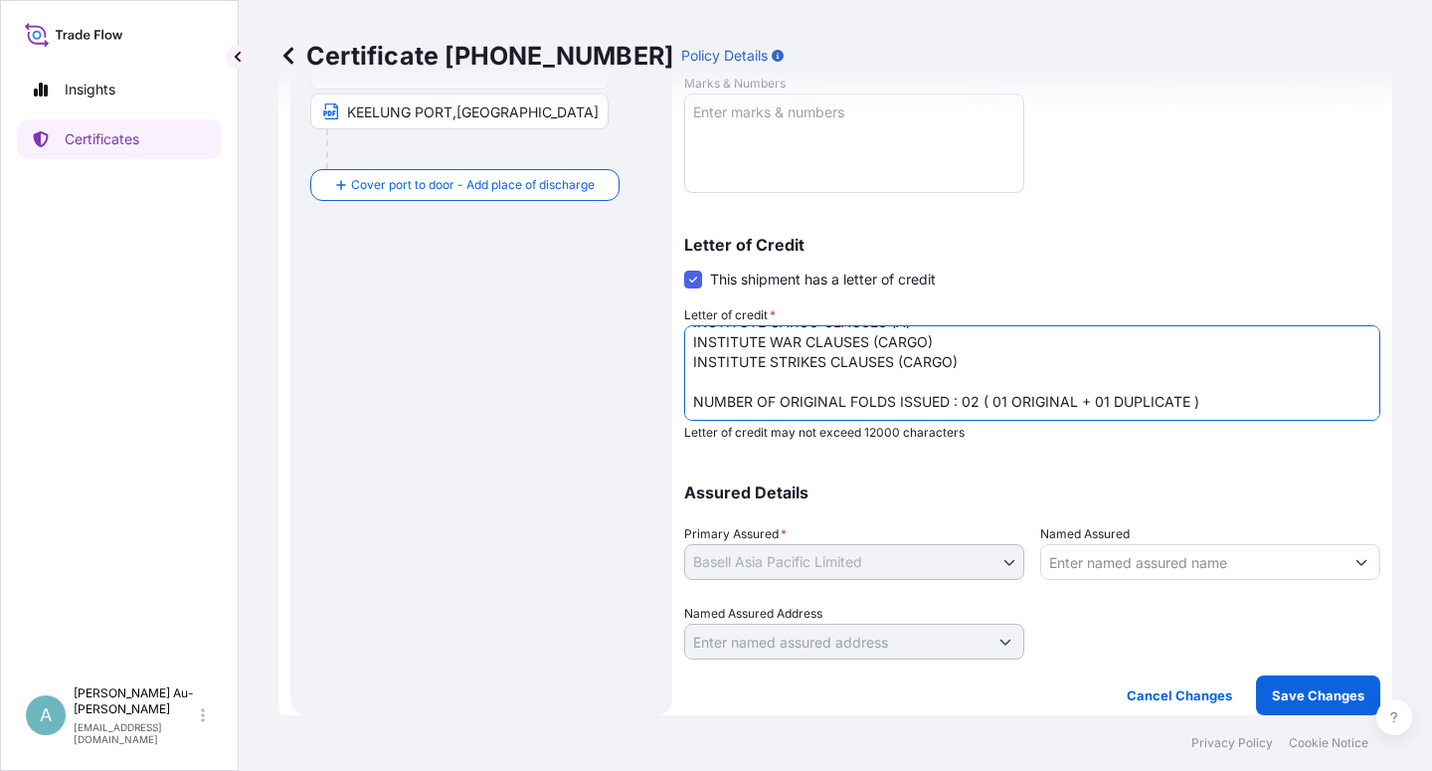
click at [895, 402] on textarea "LC NUMBER: 5AQAM2000135-570 CLAIMS PAYABLE IN [GEOGRAPHIC_DATA], COVERING INSTI…" at bounding box center [1032, 372] width 696 height 95
click at [1169, 359] on textarea "LC NUMBER: 5AQAM2000135-570 CLAIMS PAYABLE IN [GEOGRAPHIC_DATA], COVERING INSTI…" at bounding box center [1032, 372] width 696 height 95
type textarea "LC NUMBER: 5AQAM2000135-570 CLAIMS PAYABLE IN [GEOGRAPHIC_DATA], COVERING INSTI…"
click at [1321, 700] on p "Save Changes" at bounding box center [1318, 695] width 93 height 20
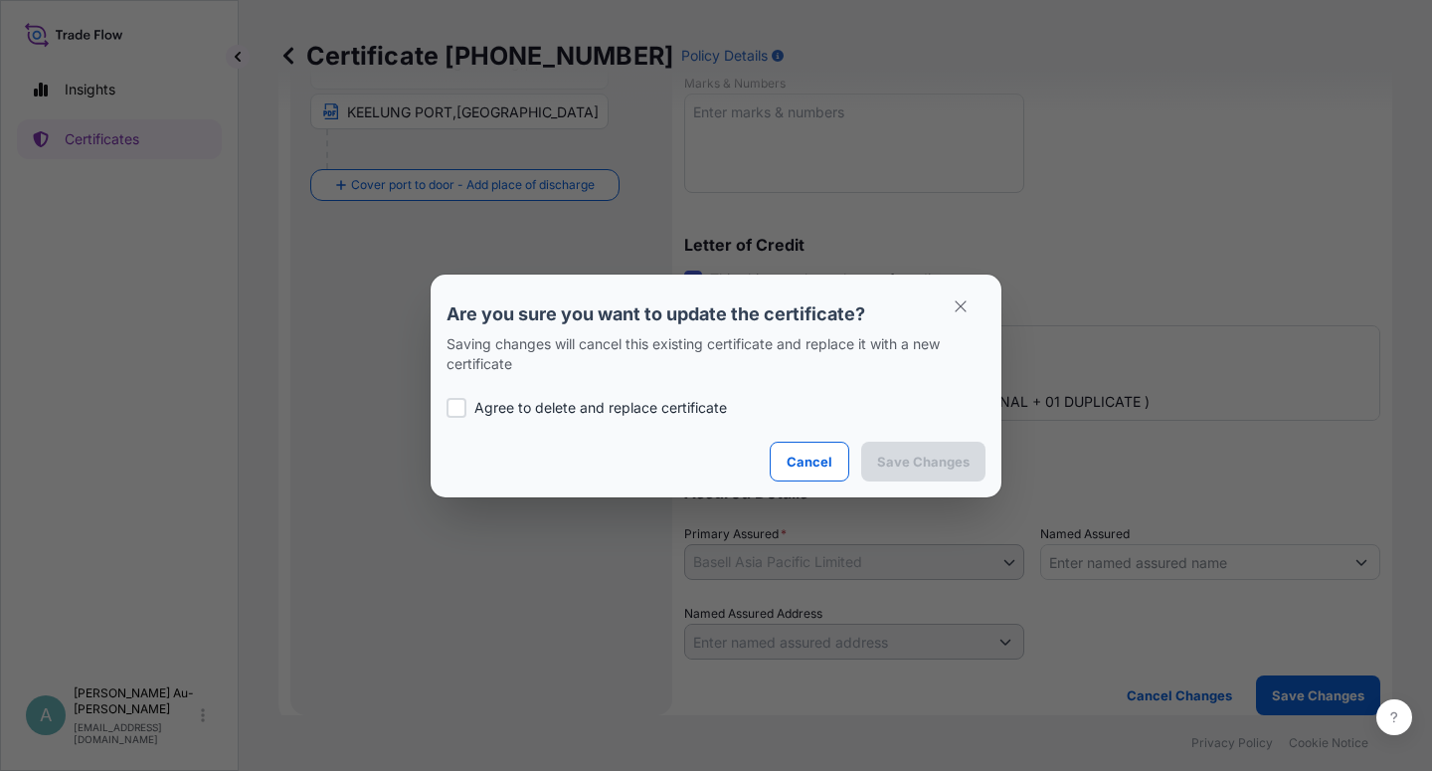
click at [595, 409] on p "Agree to delete and replace certificate" at bounding box center [600, 408] width 253 height 20
checkbox input "true"
click at [949, 462] on p "Save Changes" at bounding box center [923, 462] width 93 height 20
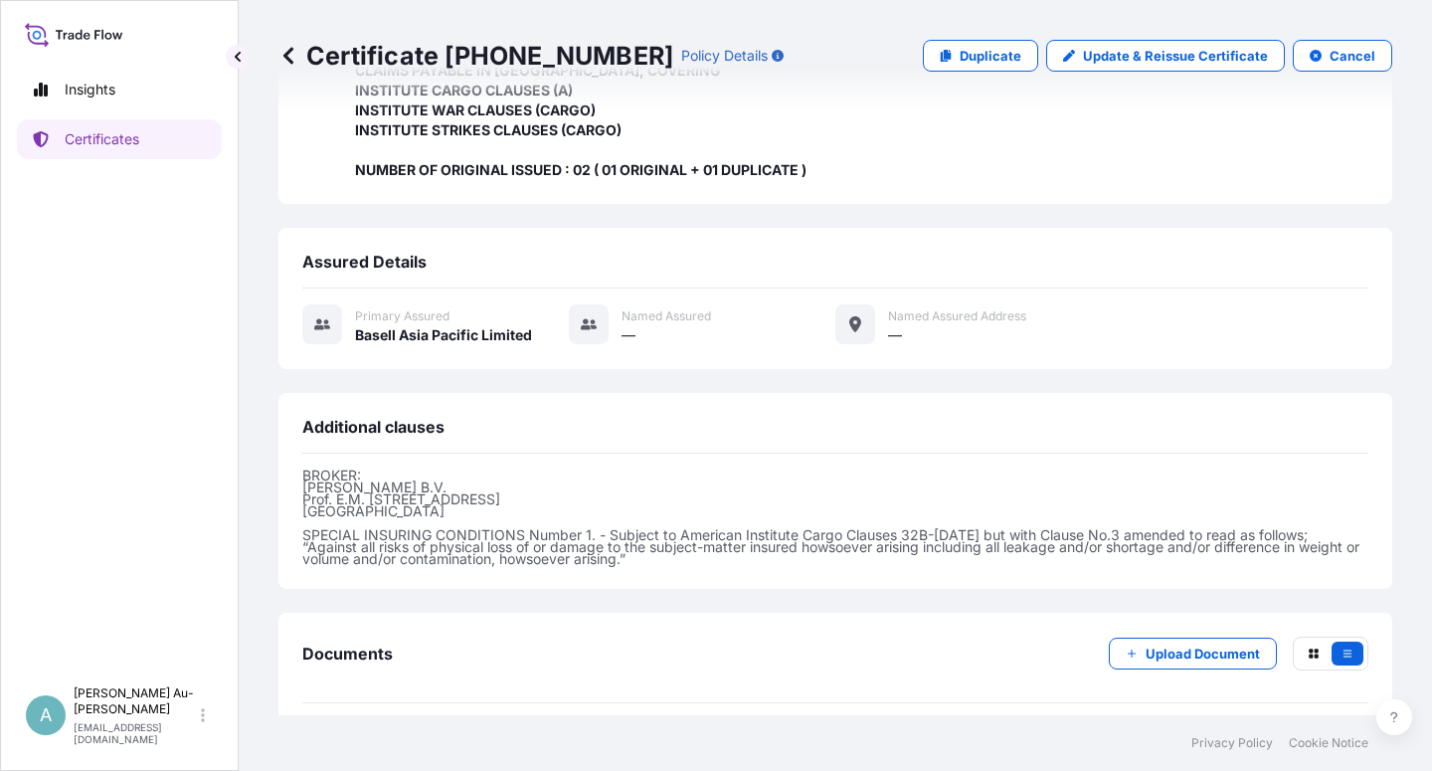
scroll to position [551, 0]
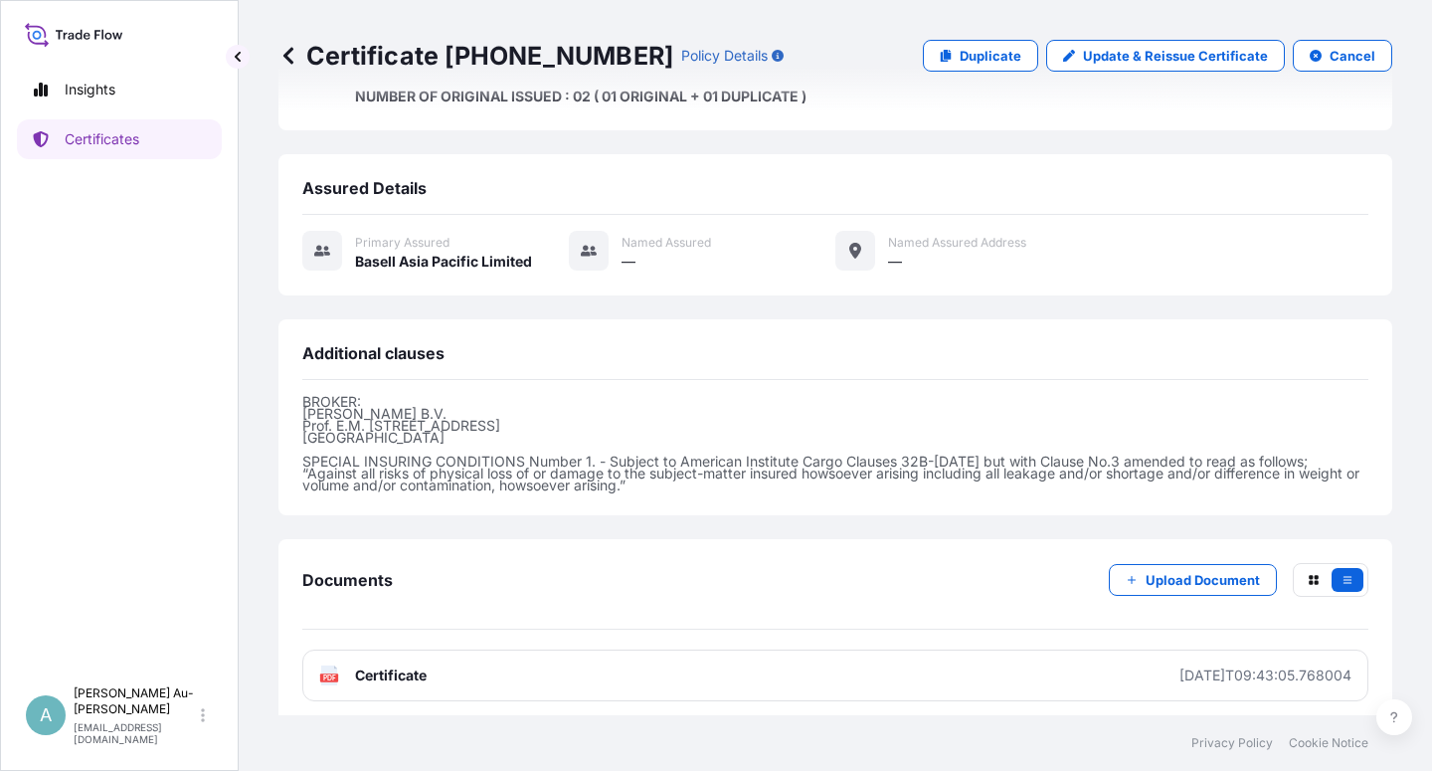
click at [443, 669] on link "PDF Certificate [DATE]T09:43:05.768004" at bounding box center [835, 675] width 1066 height 52
click at [126, 142] on p "Certificates" at bounding box center [102, 139] width 75 height 20
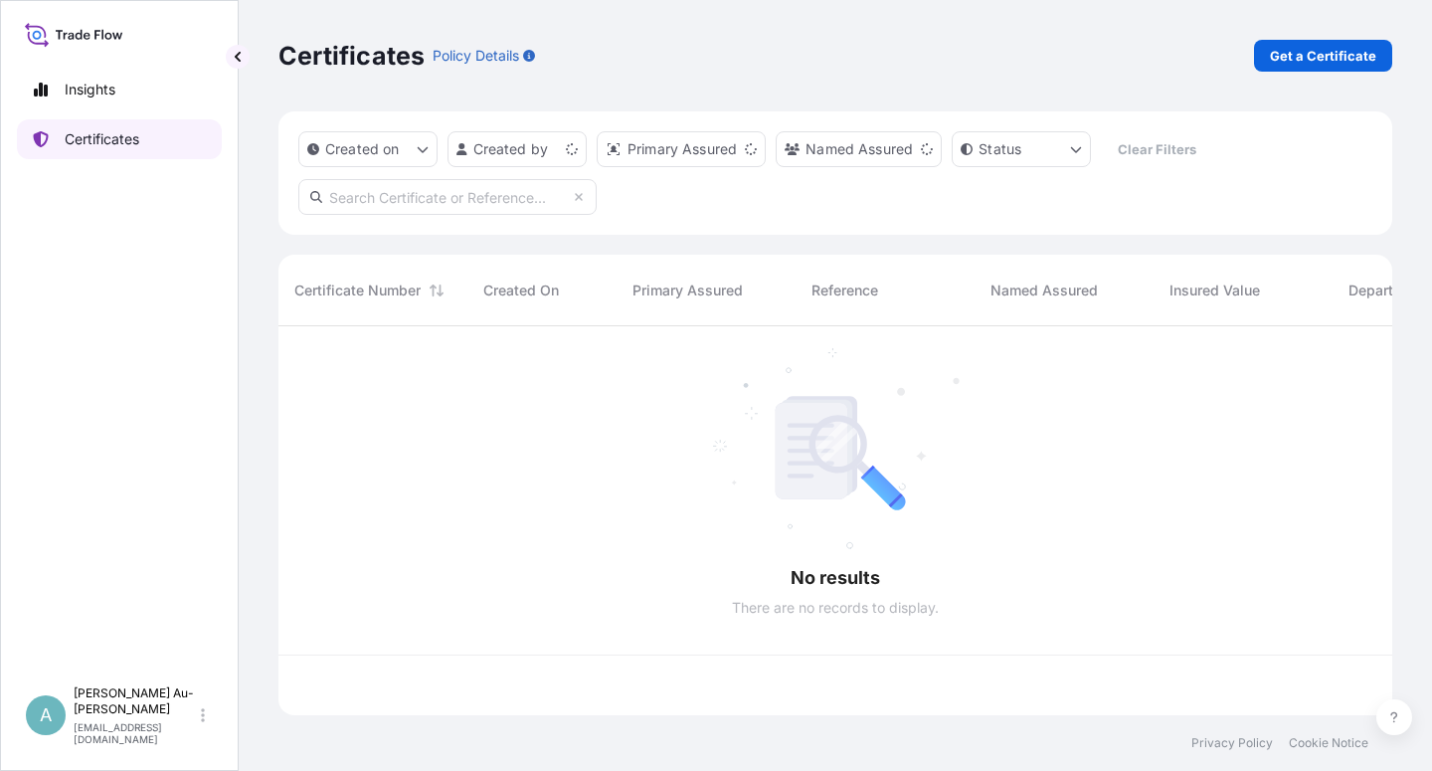
scroll to position [383, 1097]
click at [406, 207] on input "text" at bounding box center [447, 197] width 298 height 36
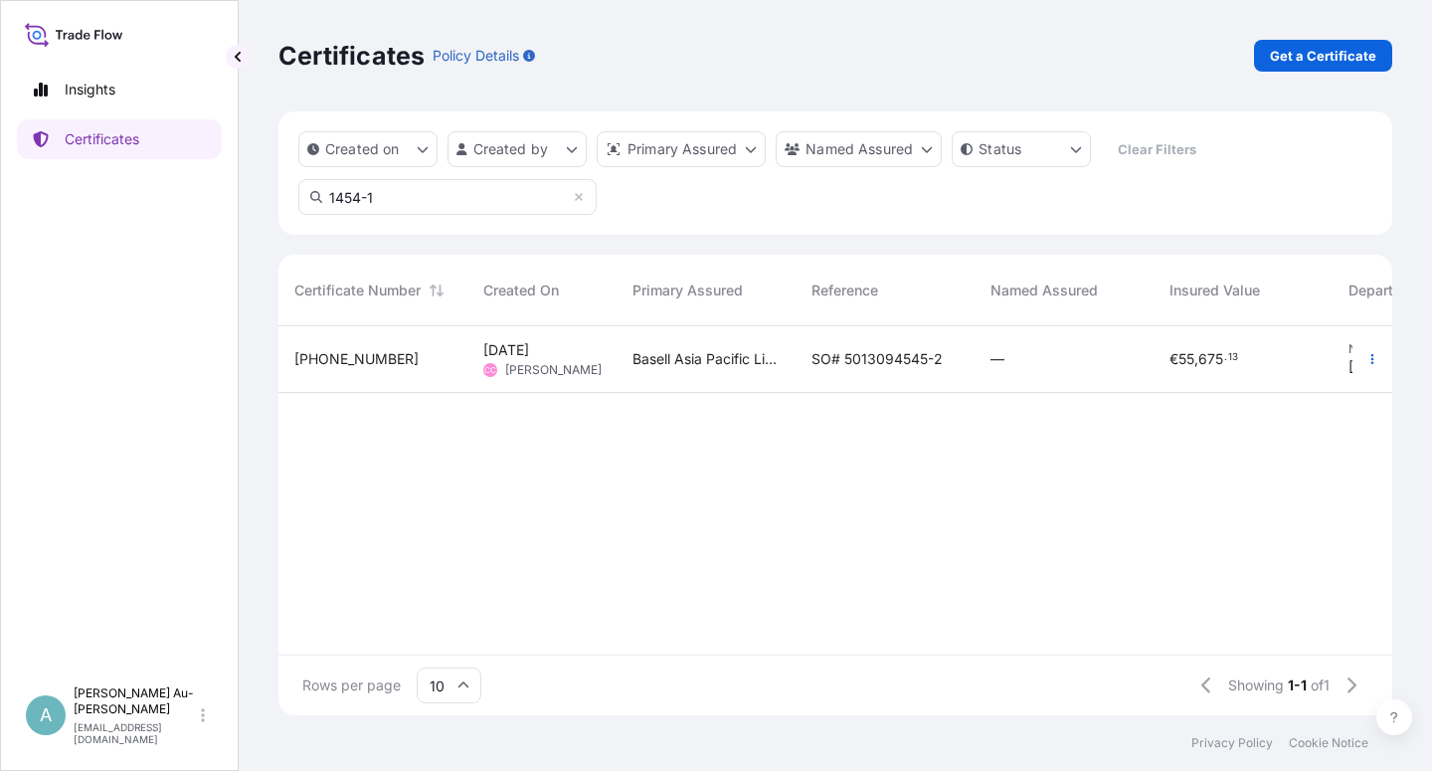
type input "1454-1"
click at [855, 356] on span "SO# 5013094545-2" at bounding box center [877, 359] width 131 height 20
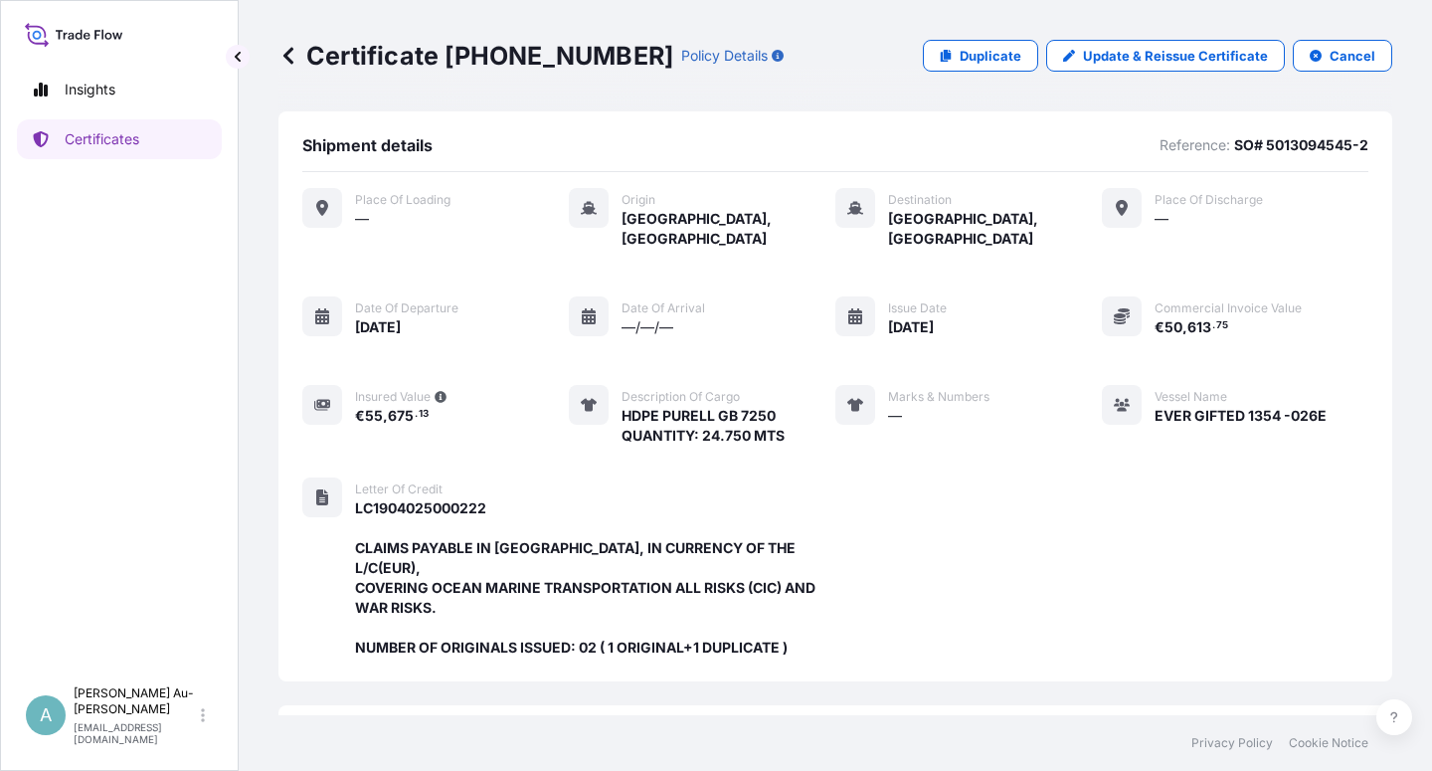
click at [1143, 36] on div "Certificate [PHONE_NUMBER] Policy Details Duplicate Update & Reissue Certificat…" at bounding box center [835, 55] width 1114 height 111
click at [1146, 48] on p "Update & Reissue Certificate" at bounding box center [1175, 56] width 185 height 20
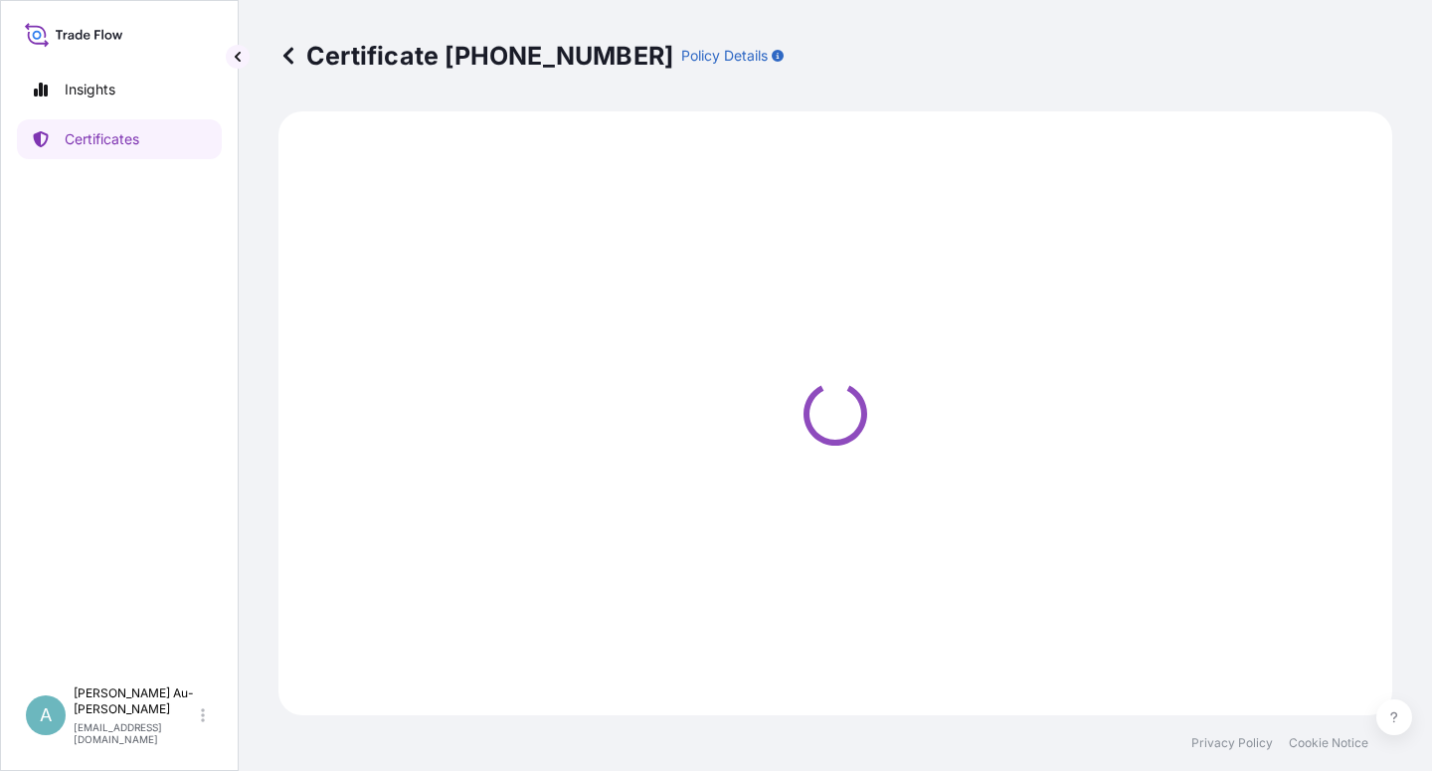
select select "Sea"
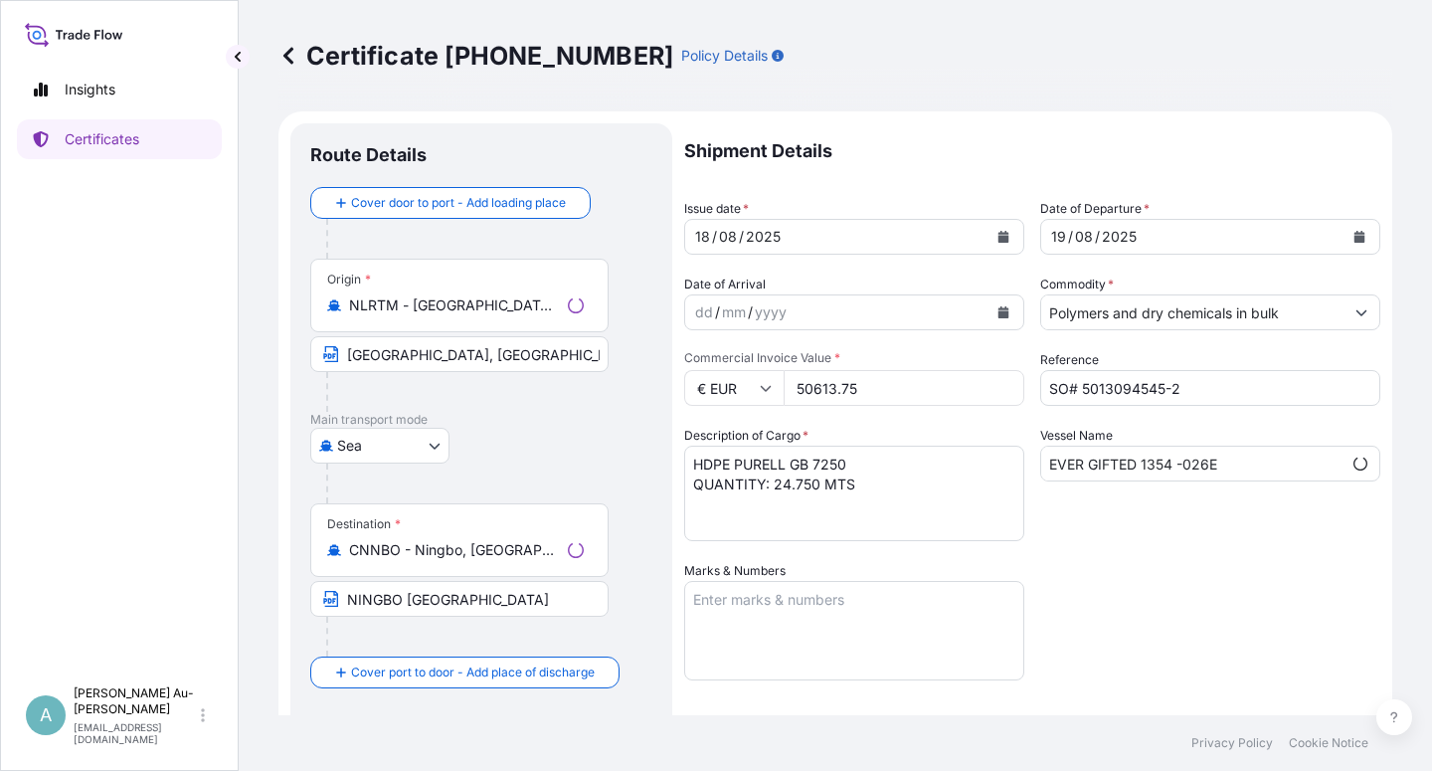
scroll to position [42, 0]
select select "32034"
click at [999, 233] on icon "Calendar" at bounding box center [1004, 237] width 11 height 12
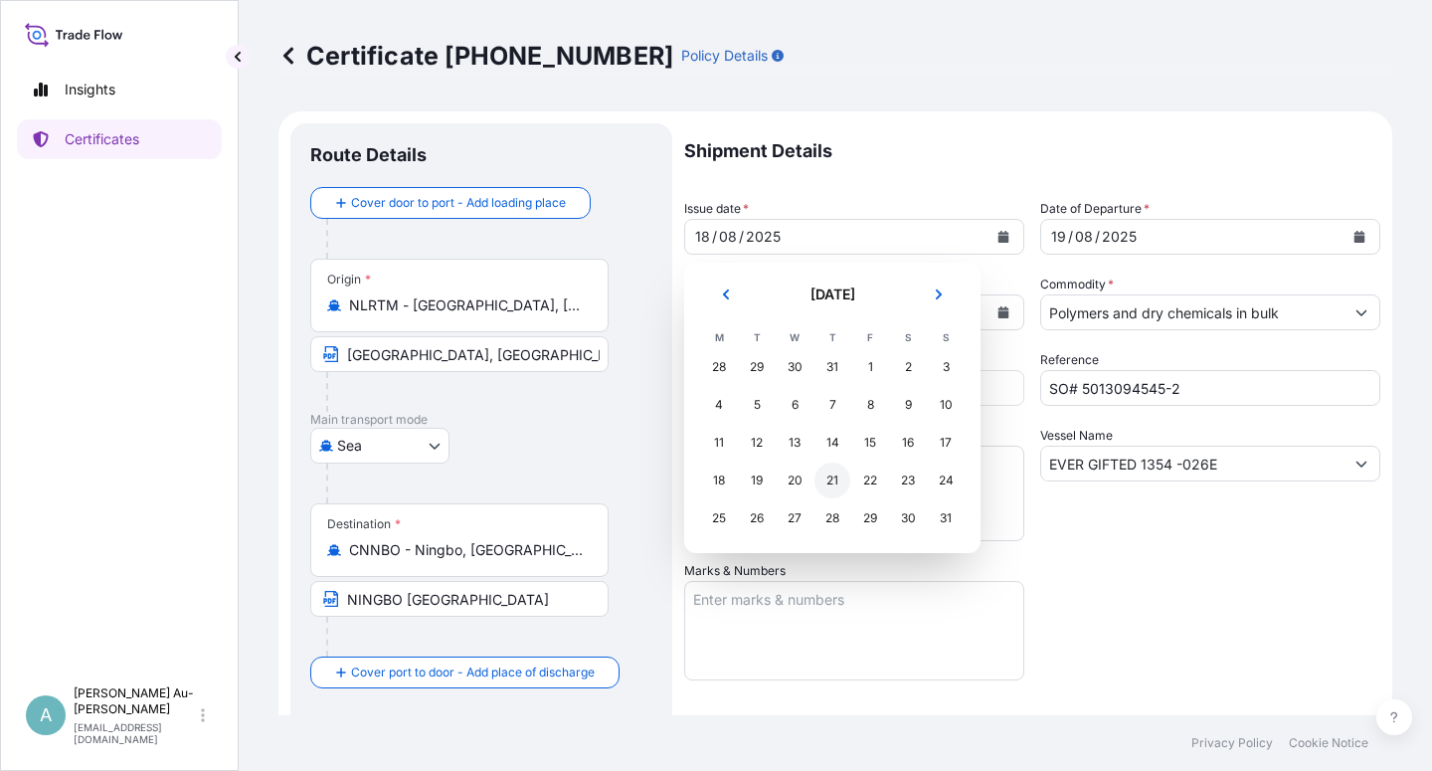
click at [827, 486] on div "21" at bounding box center [833, 481] width 36 height 36
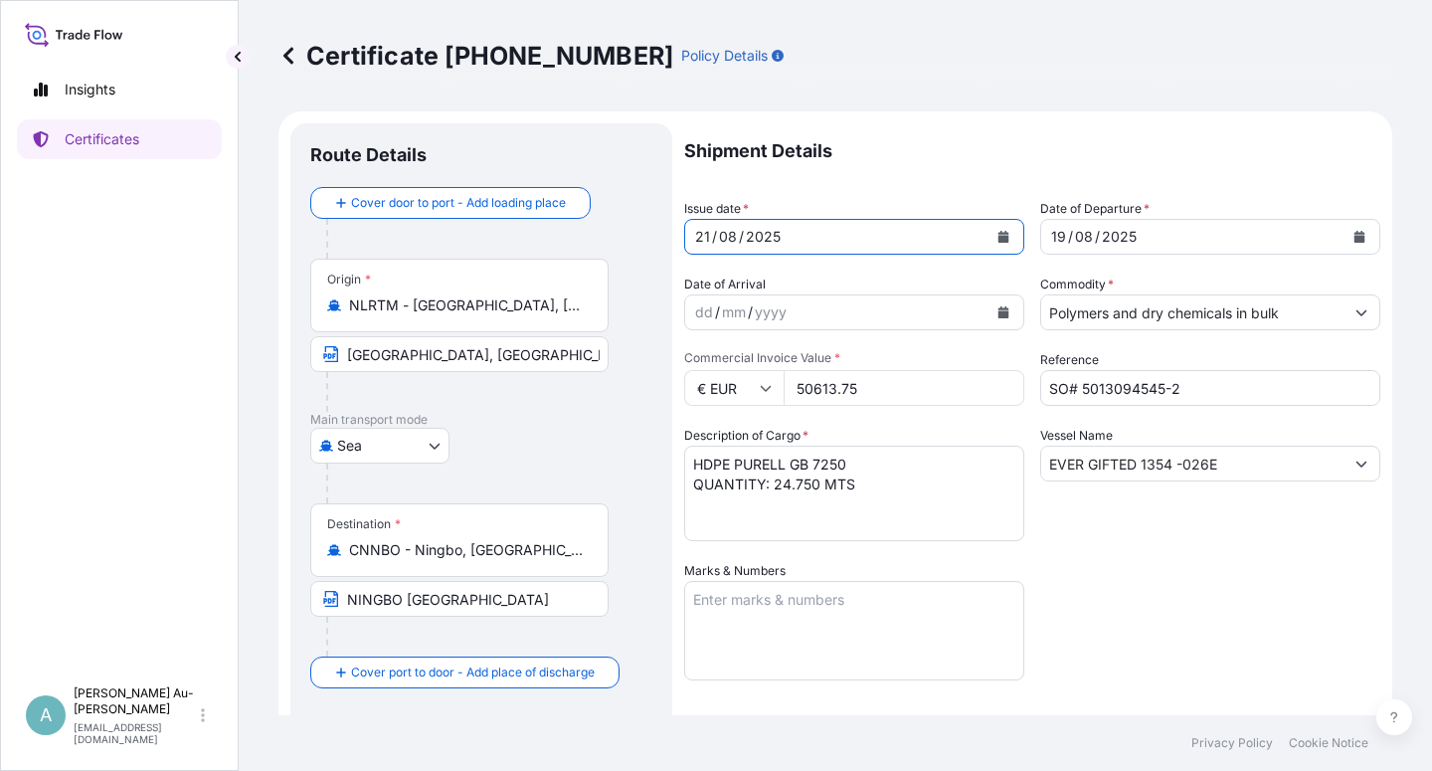
click at [1355, 237] on icon "Calendar" at bounding box center [1360, 237] width 11 height 12
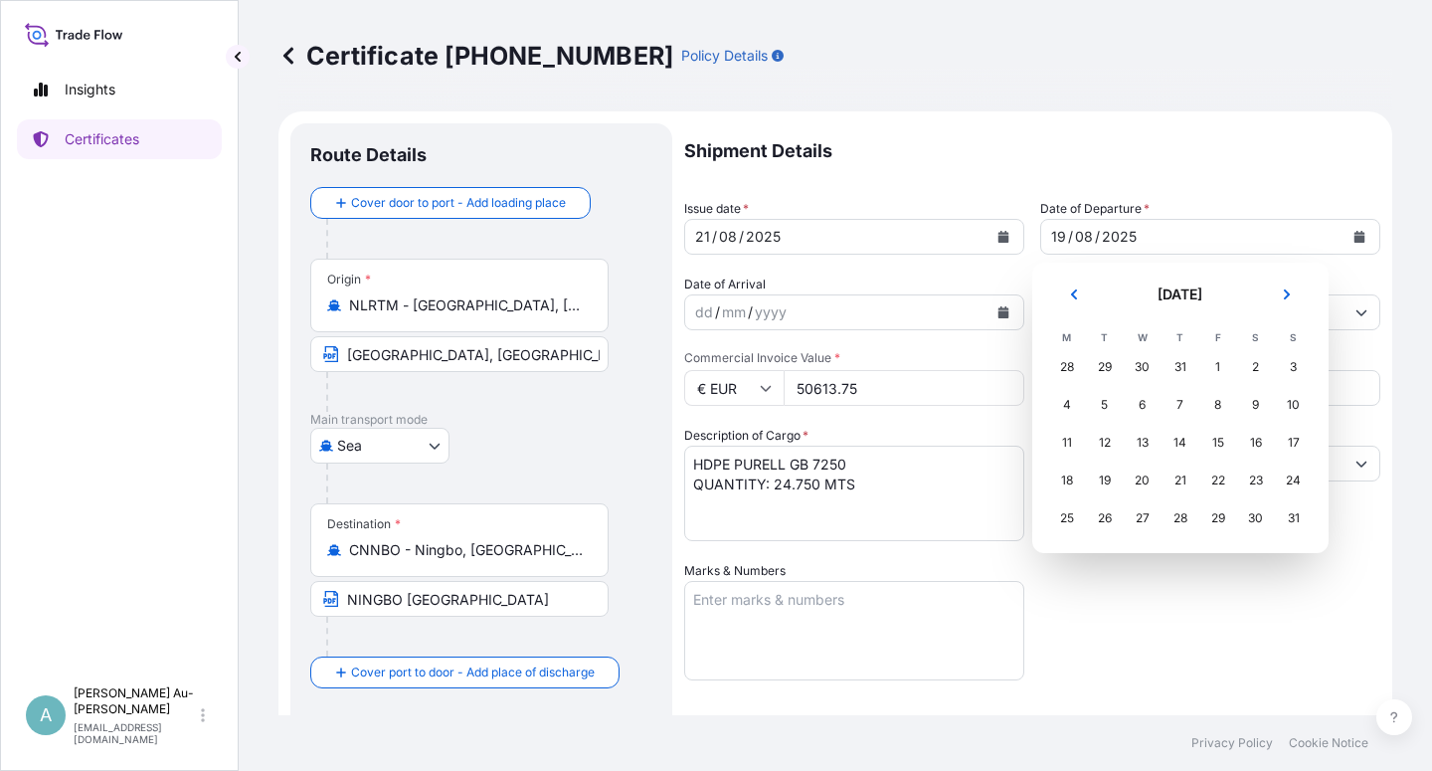
click at [1236, 489] on tr "18 19 20 21 22 23 24" at bounding box center [1180, 481] width 265 height 38
click at [1220, 489] on div "22" at bounding box center [1219, 481] width 36 height 36
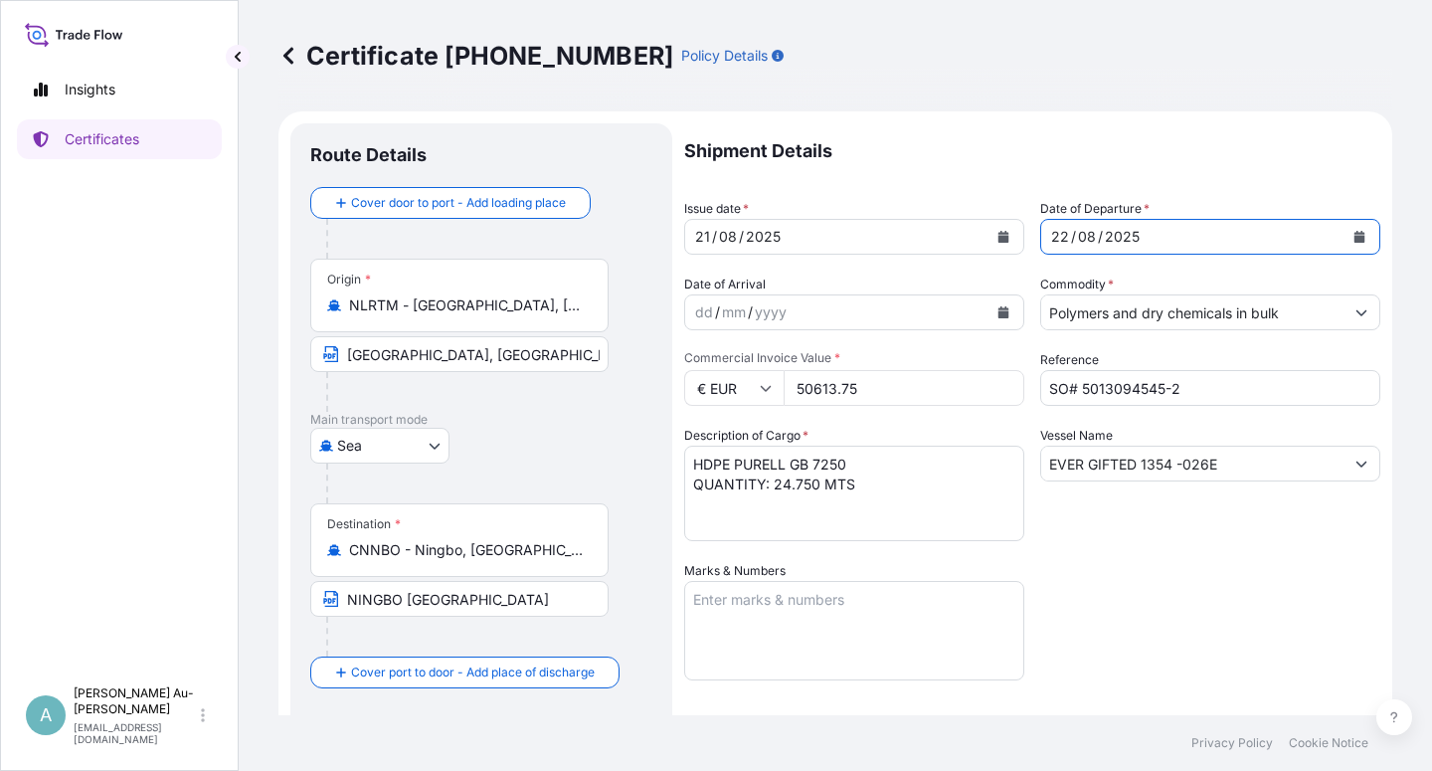
click at [1160, 617] on div "Shipment Details Issue date * [DATE] Date of Departure * [DATE] Date of Arrival…" at bounding box center [1032, 634] width 696 height 1023
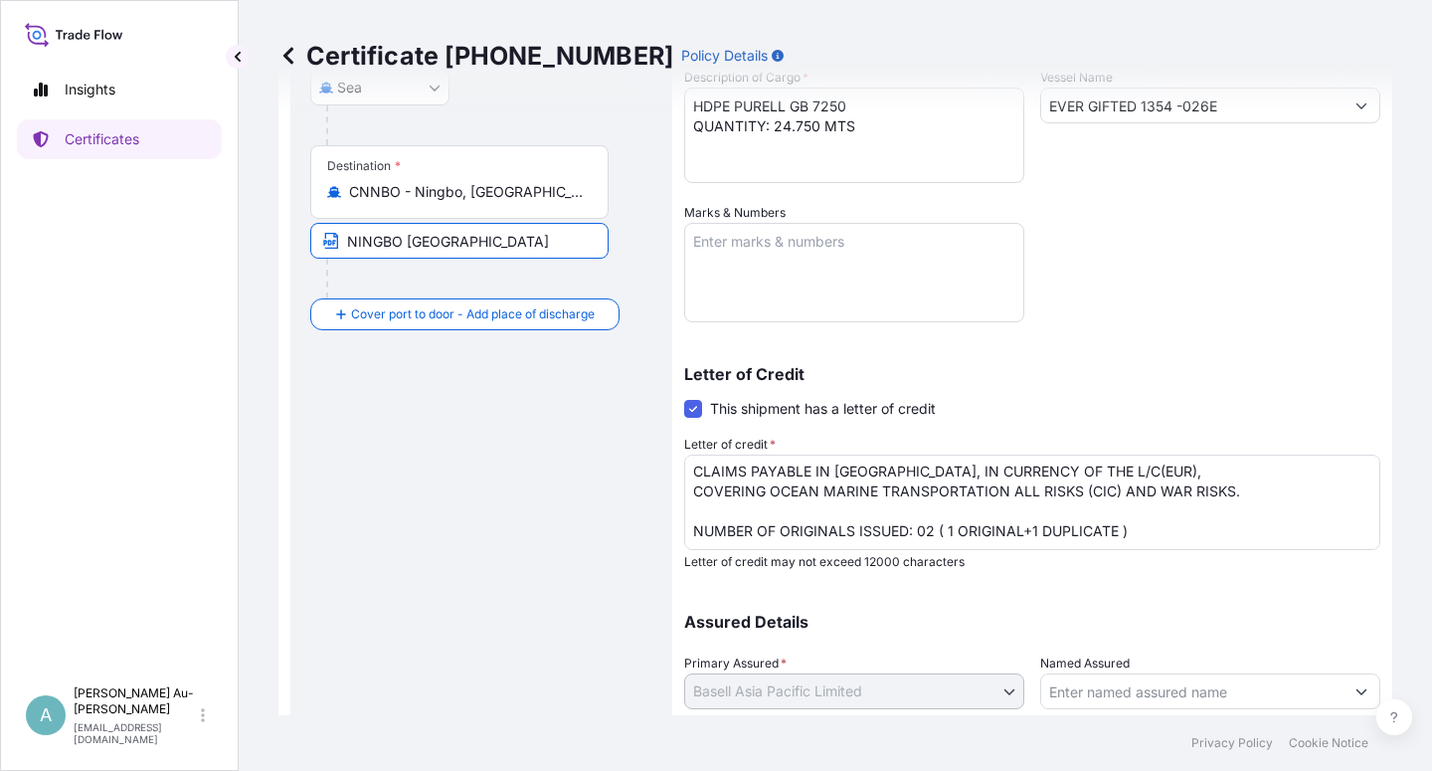
click at [398, 250] on input "NINGBO [GEOGRAPHIC_DATA]" at bounding box center [459, 241] width 298 height 36
type input "NINGBO, [GEOGRAPHIC_DATA]"
click at [1154, 306] on div "Shipment Details Issue date * [DATE] Date of Departure * [DATE] Date of Arrival…" at bounding box center [1032, 276] width 696 height 1023
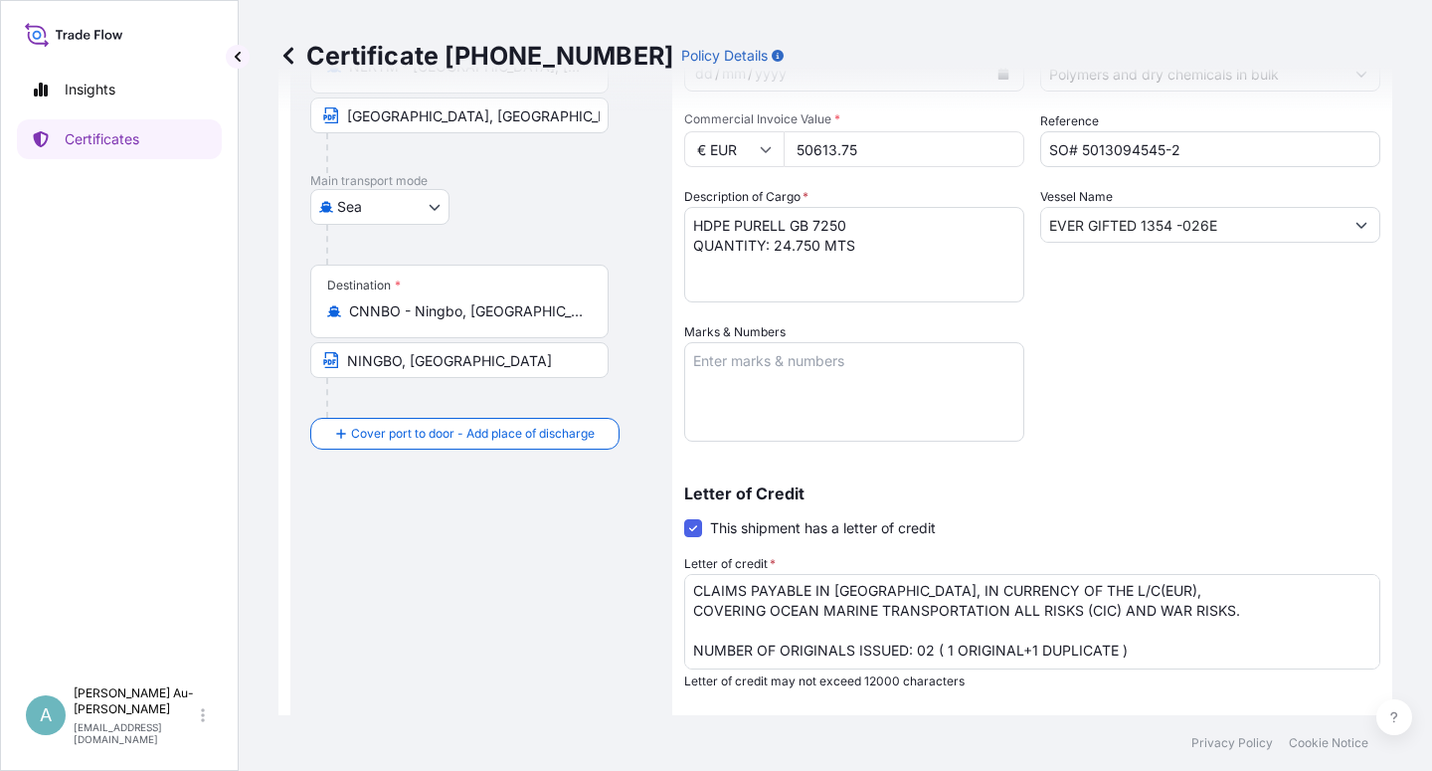
scroll to position [487, 0]
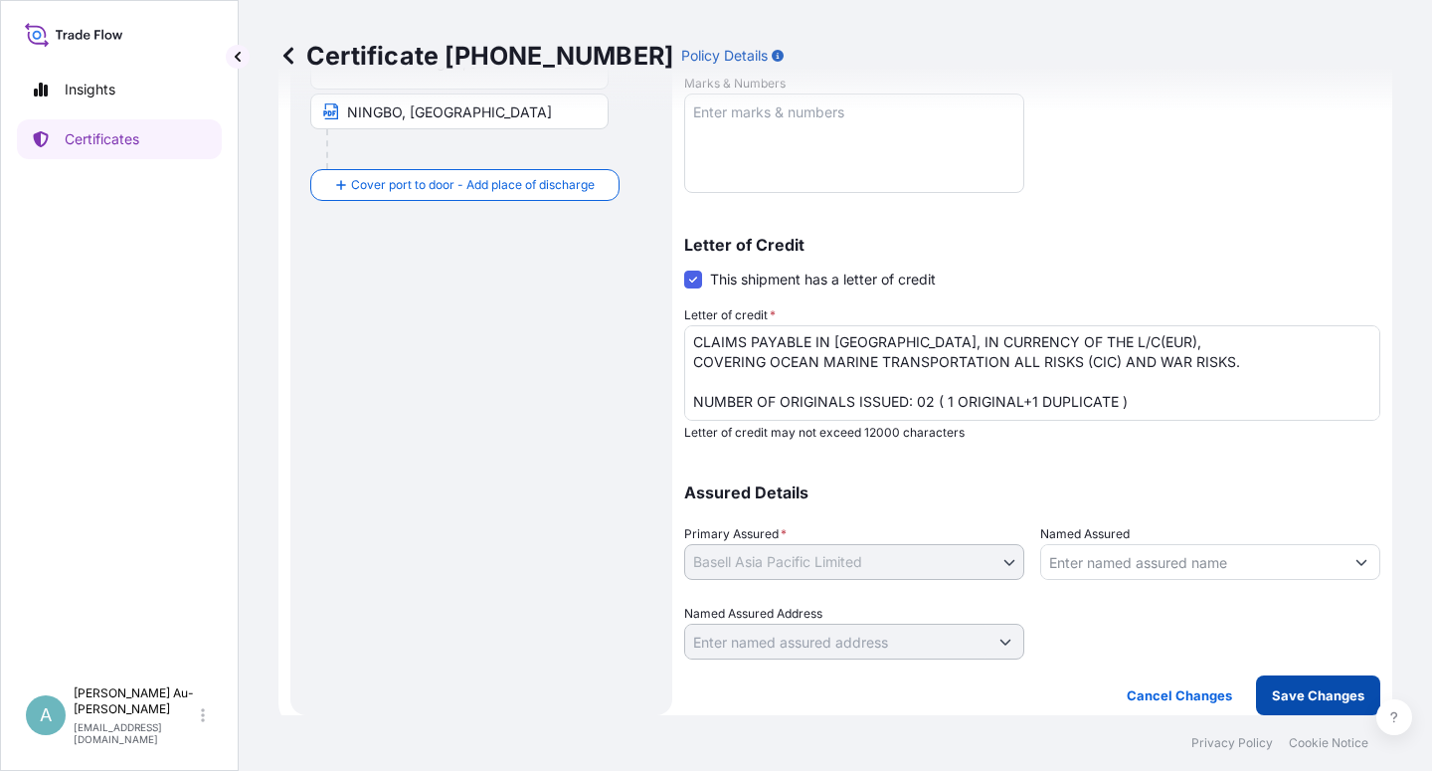
click at [1274, 698] on p "Save Changes" at bounding box center [1318, 695] width 93 height 20
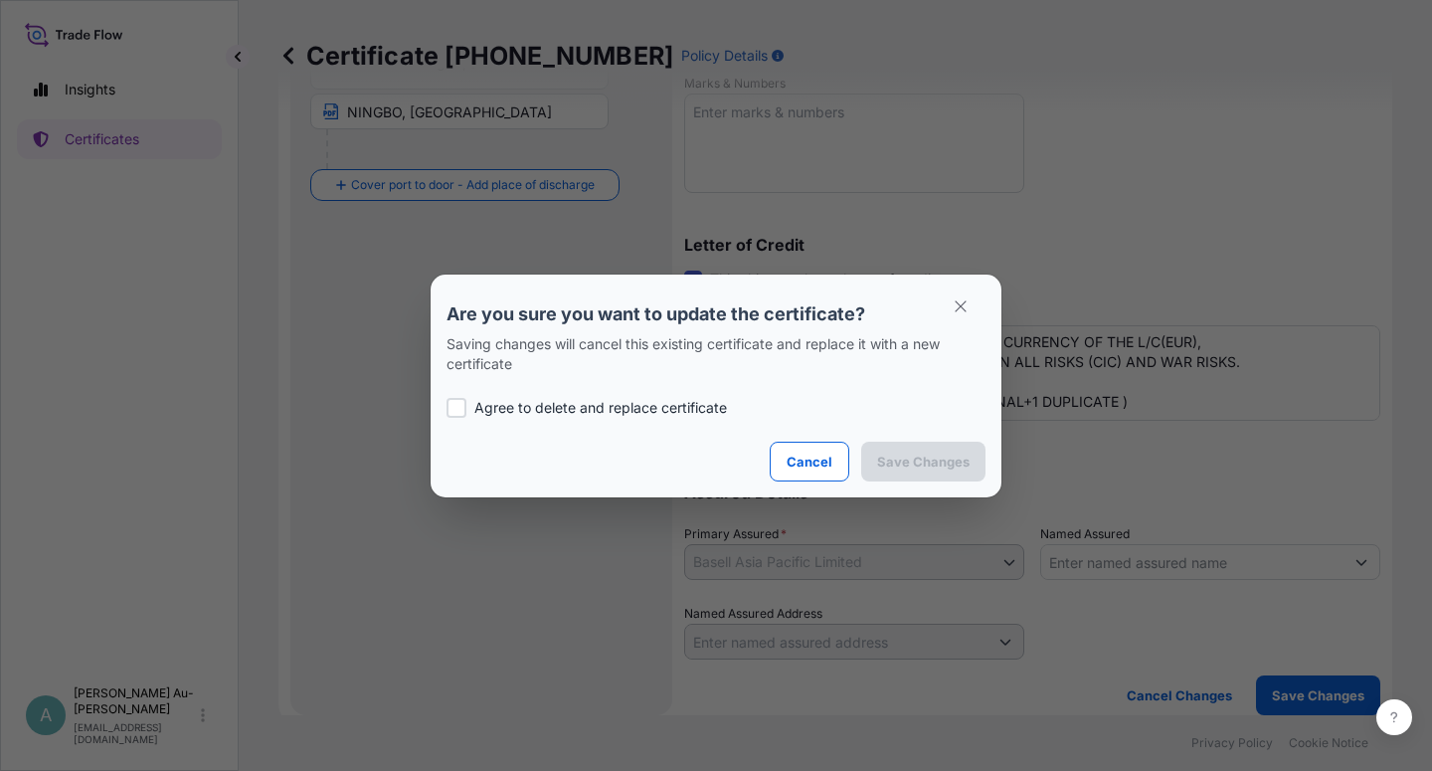
click at [483, 409] on p "Agree to delete and replace certificate" at bounding box center [600, 408] width 253 height 20
checkbox input "true"
click at [911, 465] on p "Save Changes" at bounding box center [923, 462] width 93 height 20
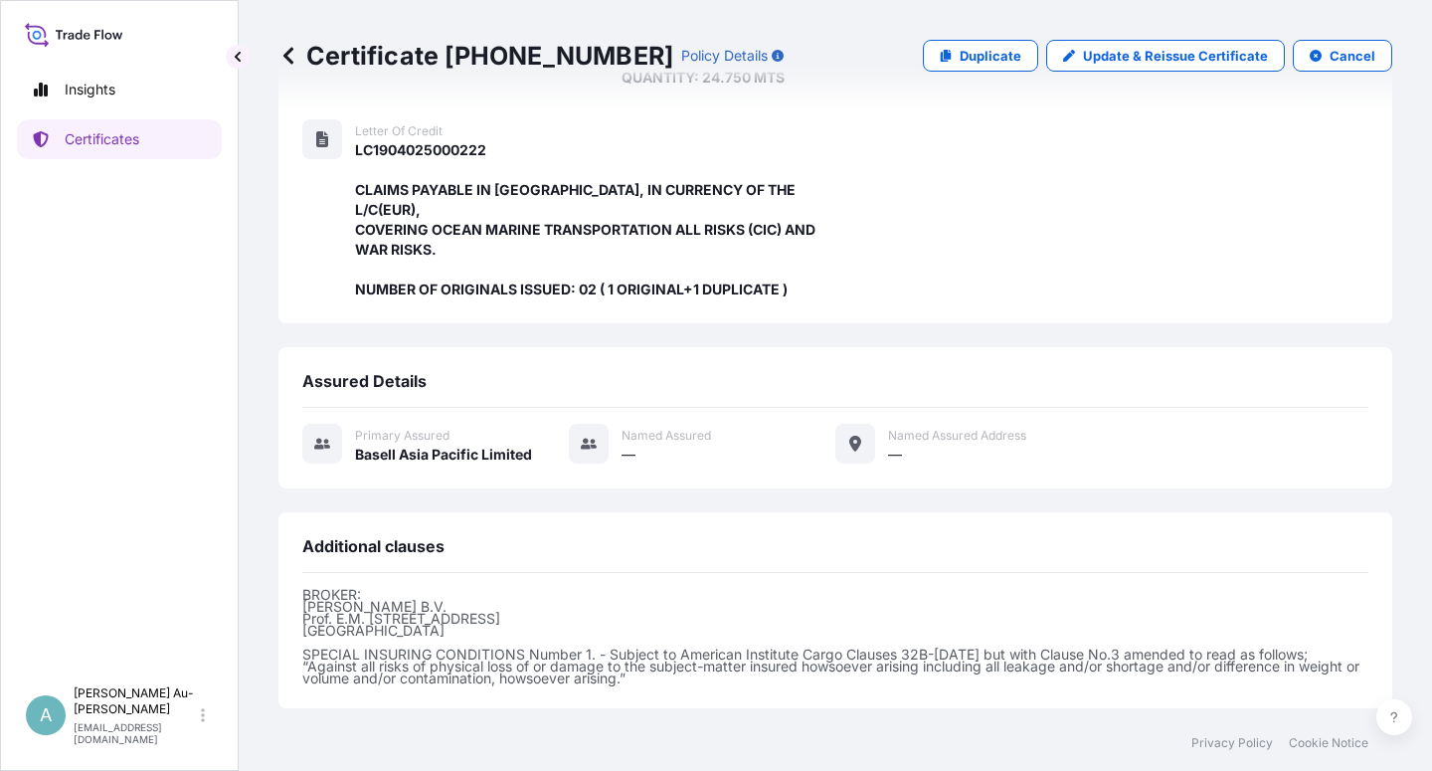
scroll to position [531, 0]
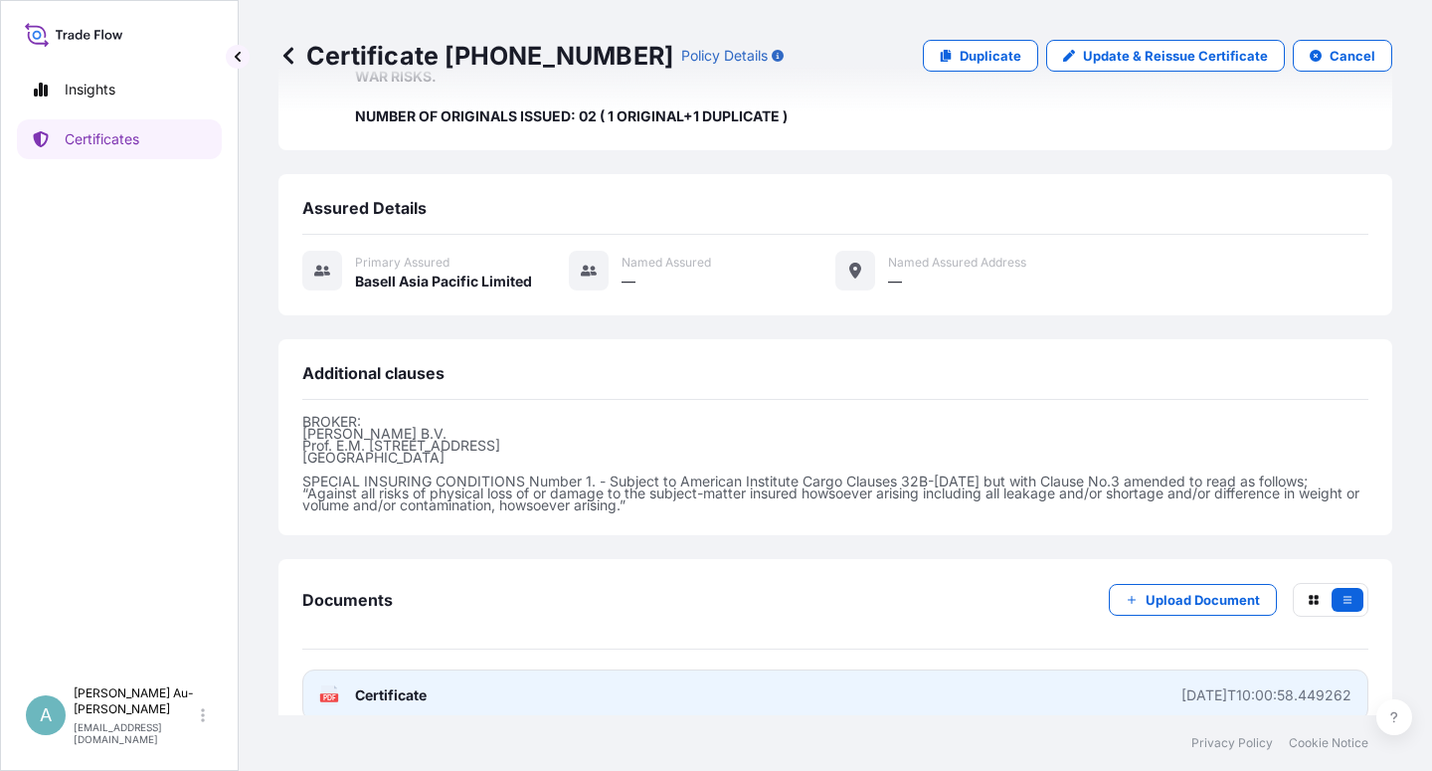
click at [532, 671] on link "PDF Certificate [DATE]T10:00:58.449262" at bounding box center [835, 695] width 1066 height 52
